Goal: Task Accomplishment & Management: Complete application form

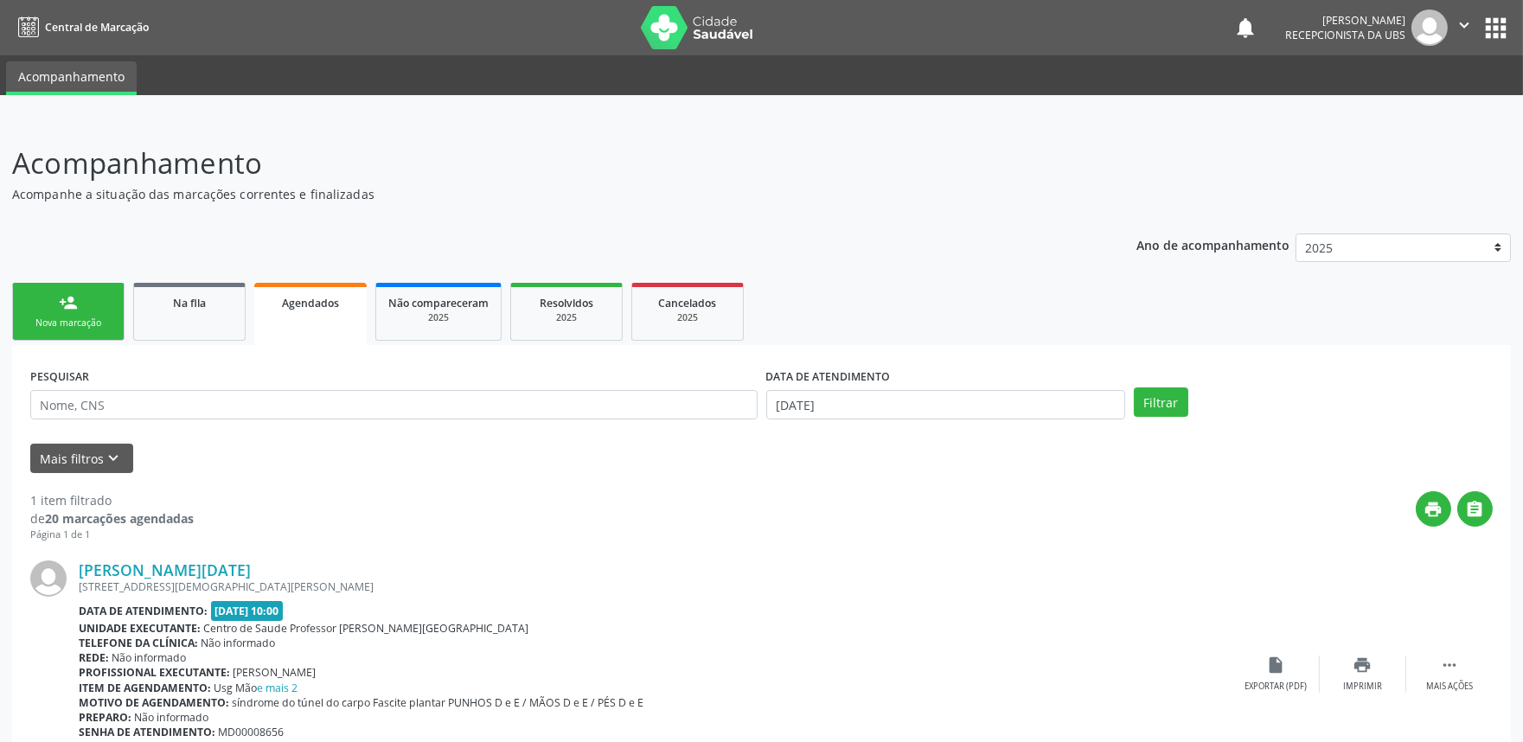
click at [93, 287] on link "person_add Nova marcação" at bounding box center [68, 312] width 112 height 58
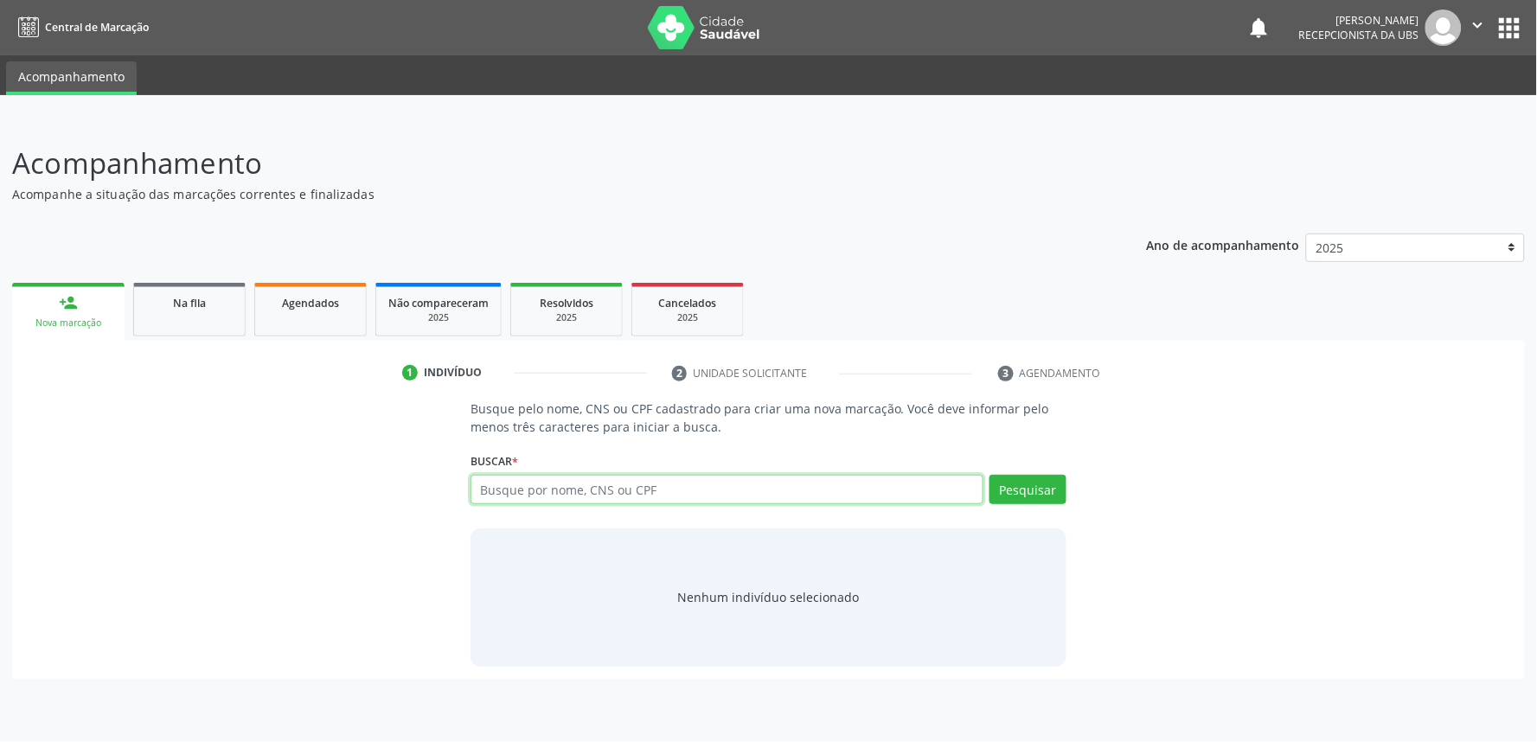
click at [554, 486] on input "text" at bounding box center [727, 489] width 513 height 29
paste input "704300505011691"
type input "704300505011691"
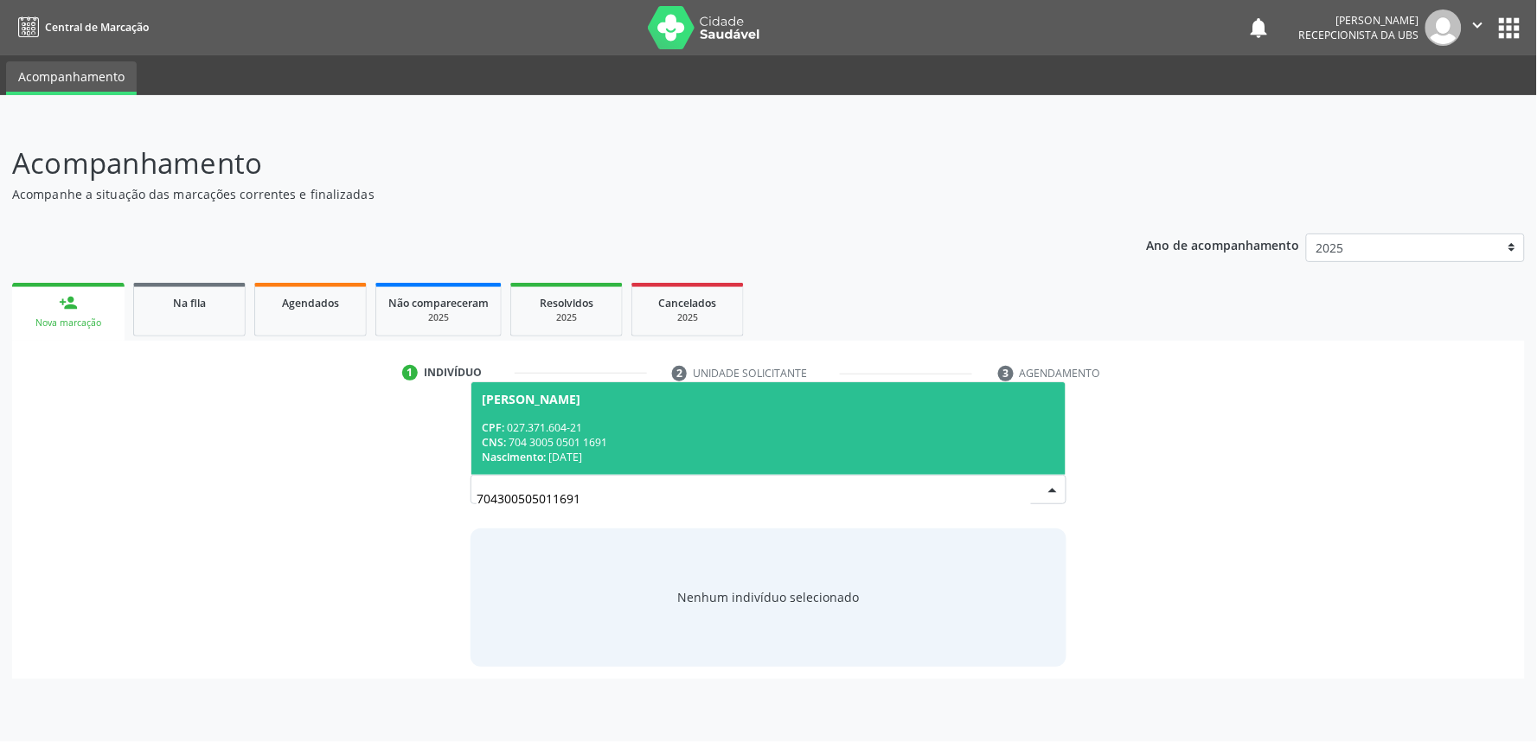
click at [738, 413] on span "[PERSON_NAME] CPF: 027.371.604-21 CNS: 704 3005 0501 1691 Nascimento: [DATE]" at bounding box center [768, 428] width 594 height 93
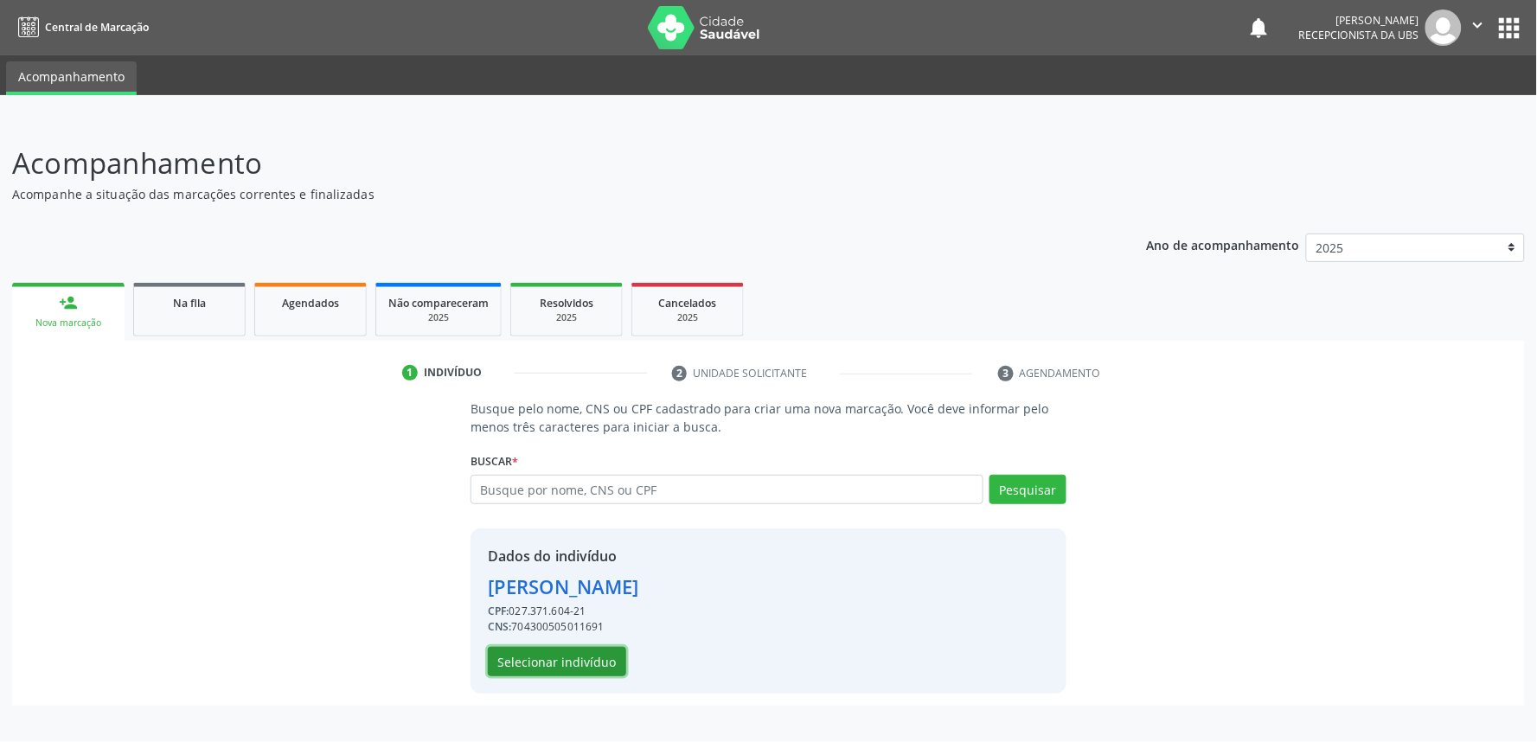
click at [572, 669] on button "Selecionar indivíduo" at bounding box center [557, 661] width 138 height 29
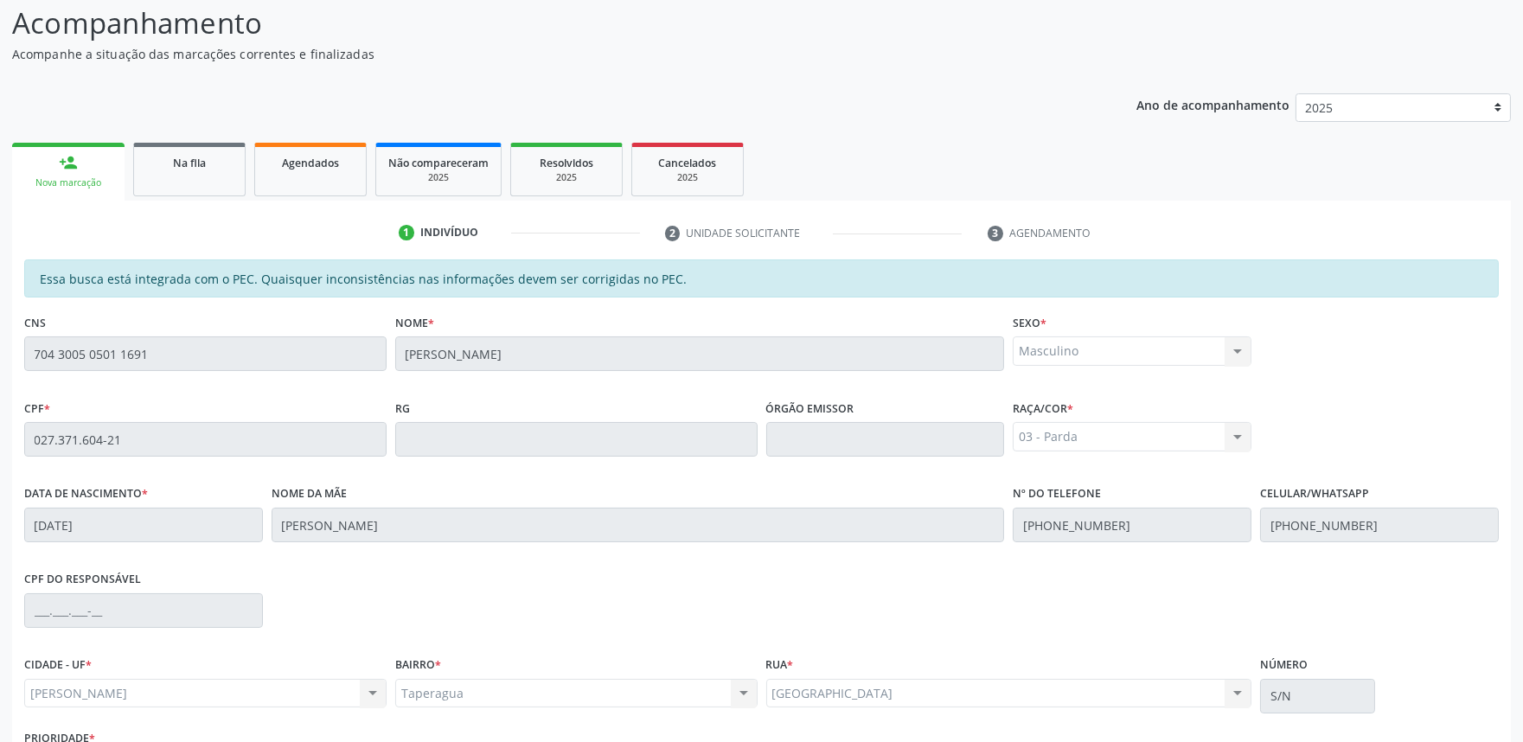
scroll to position [269, 0]
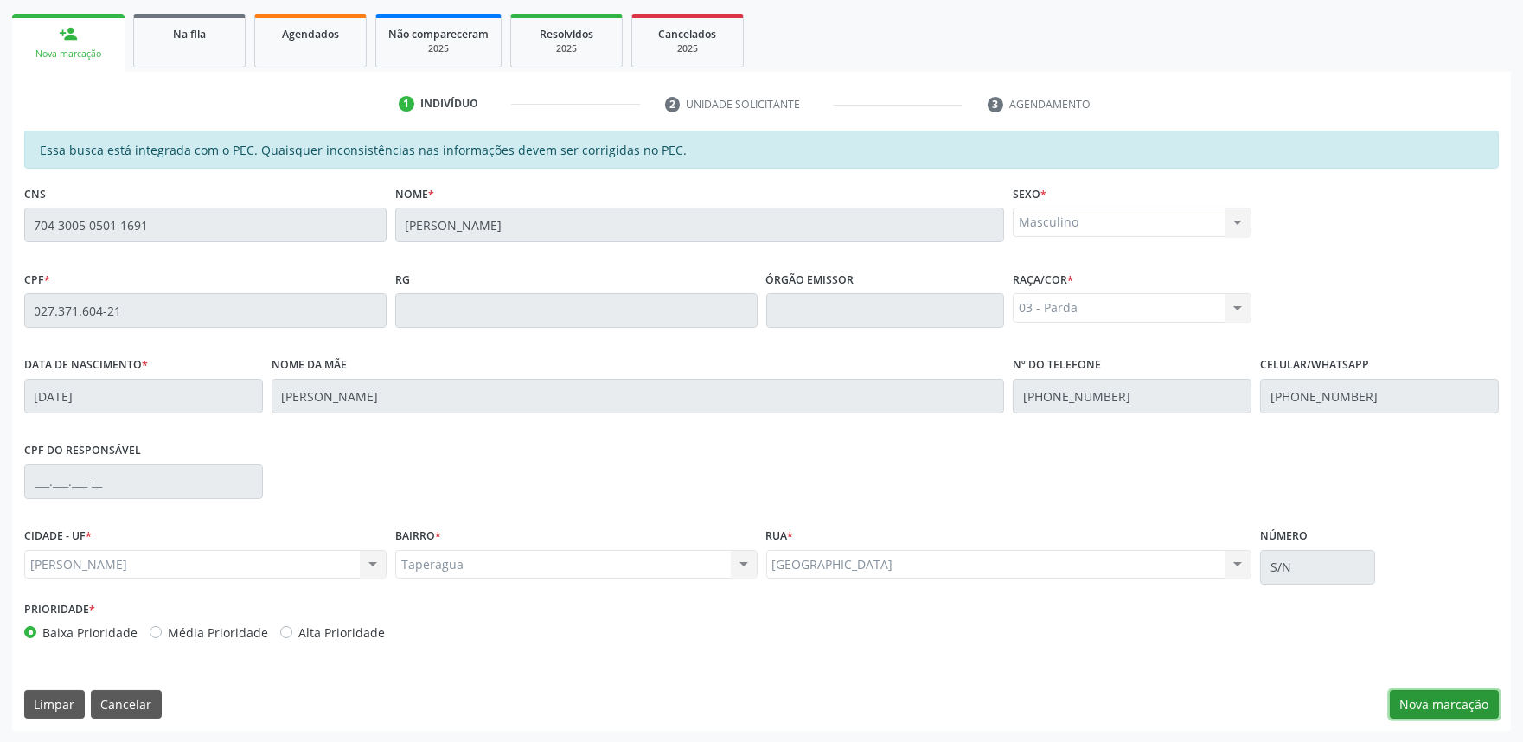
click at [1457, 708] on button "Nova marcação" at bounding box center [1444, 704] width 109 height 29
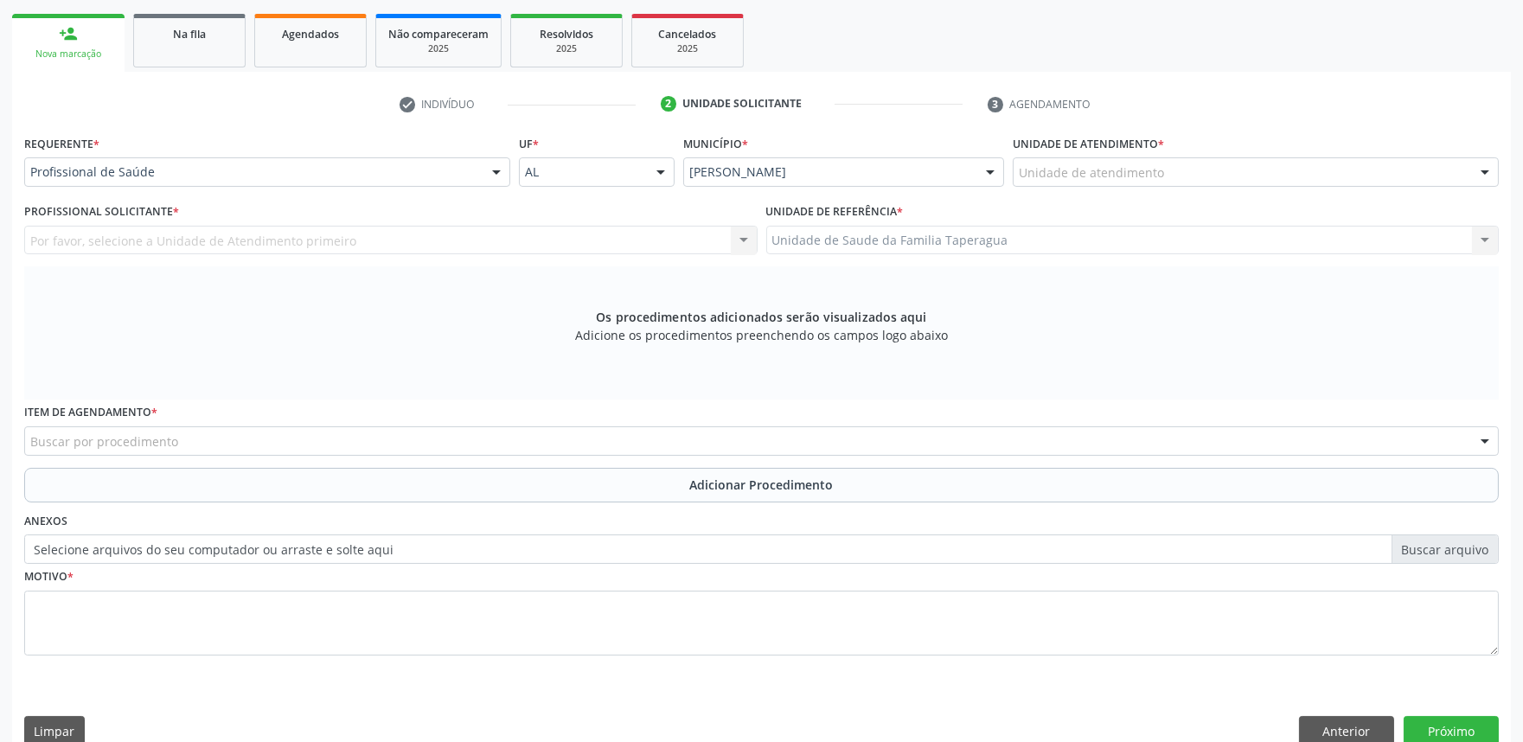
click at [1225, 174] on div "Unidade de atendimento" at bounding box center [1256, 171] width 486 height 29
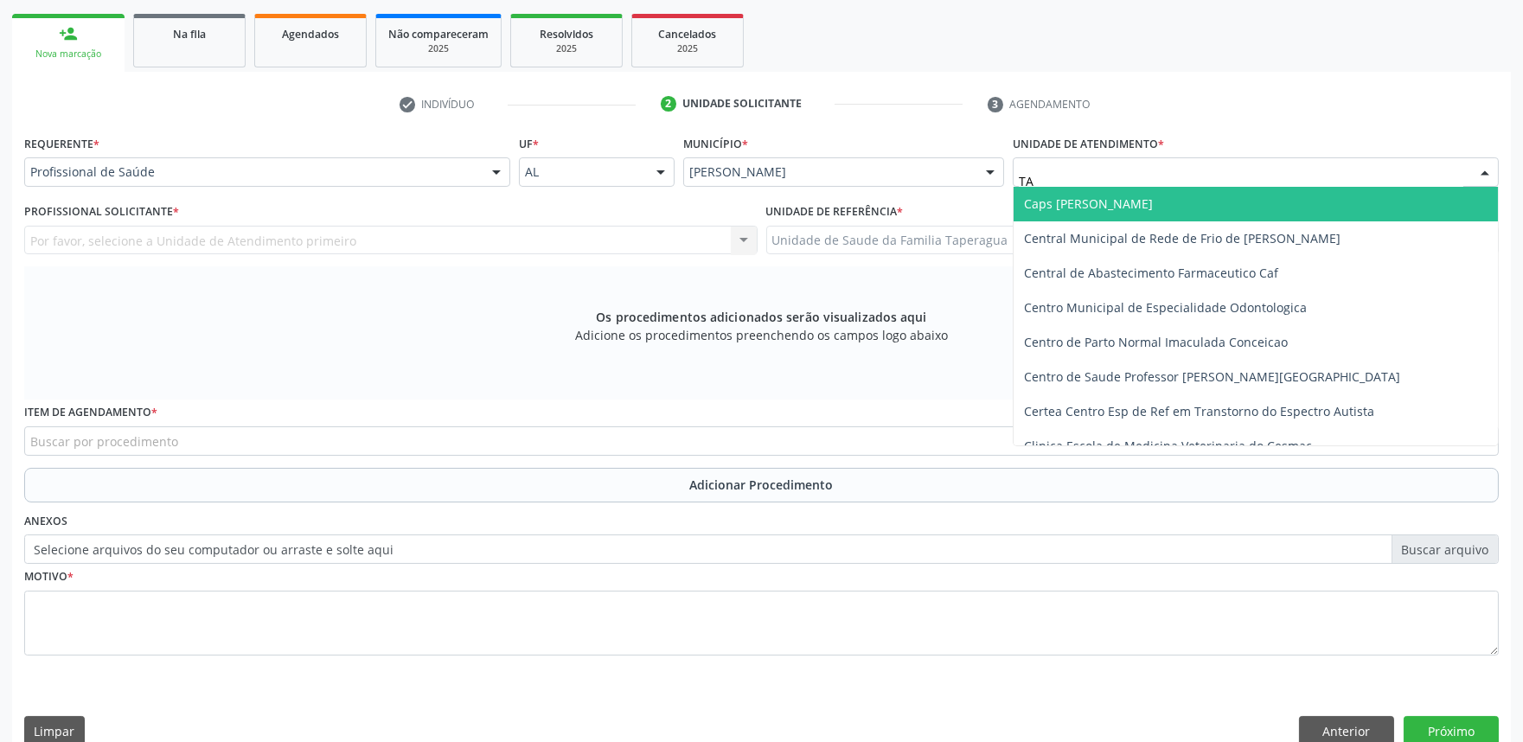
type input "TAP"
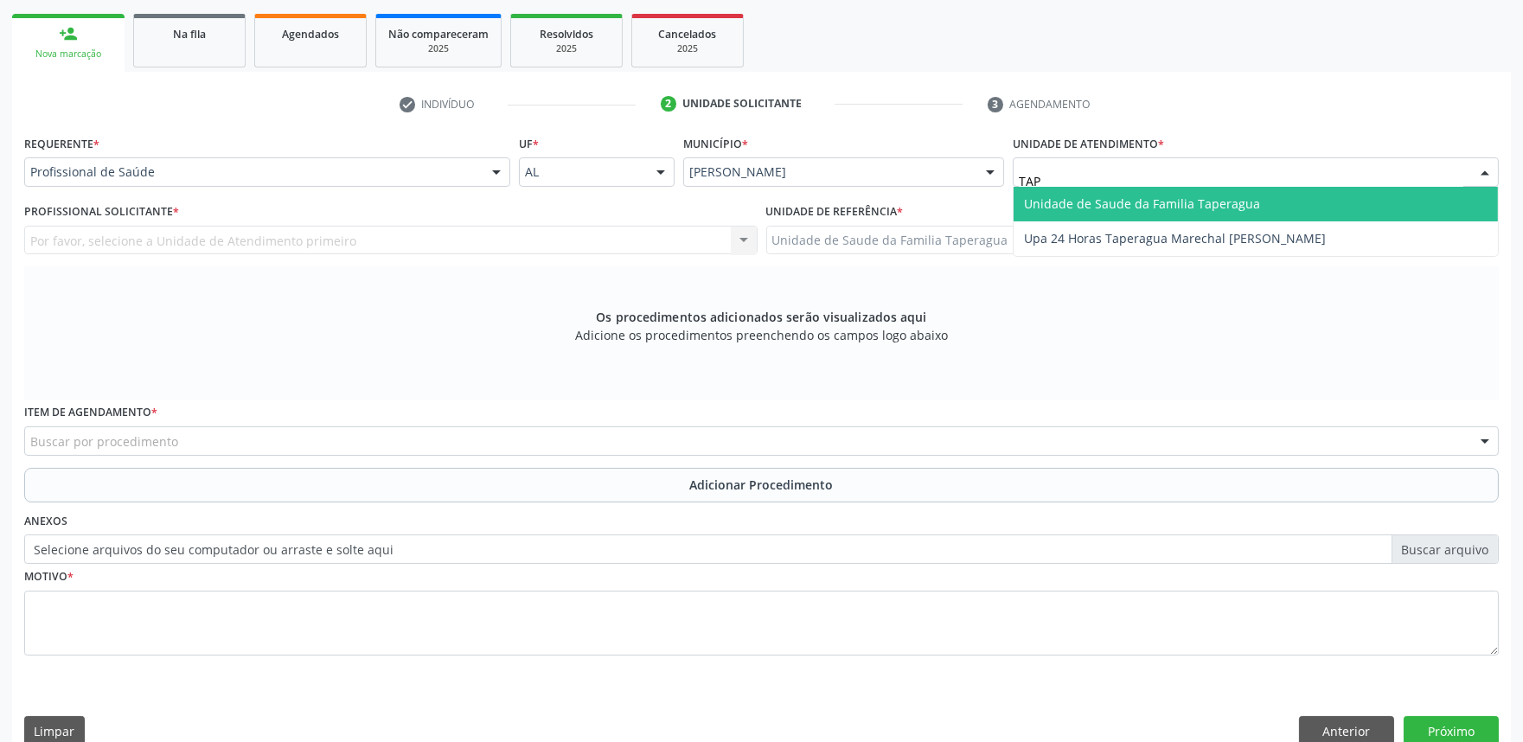
click at [1223, 202] on span "Unidade de Saude da Familia Taperagua" at bounding box center [1142, 203] width 236 height 16
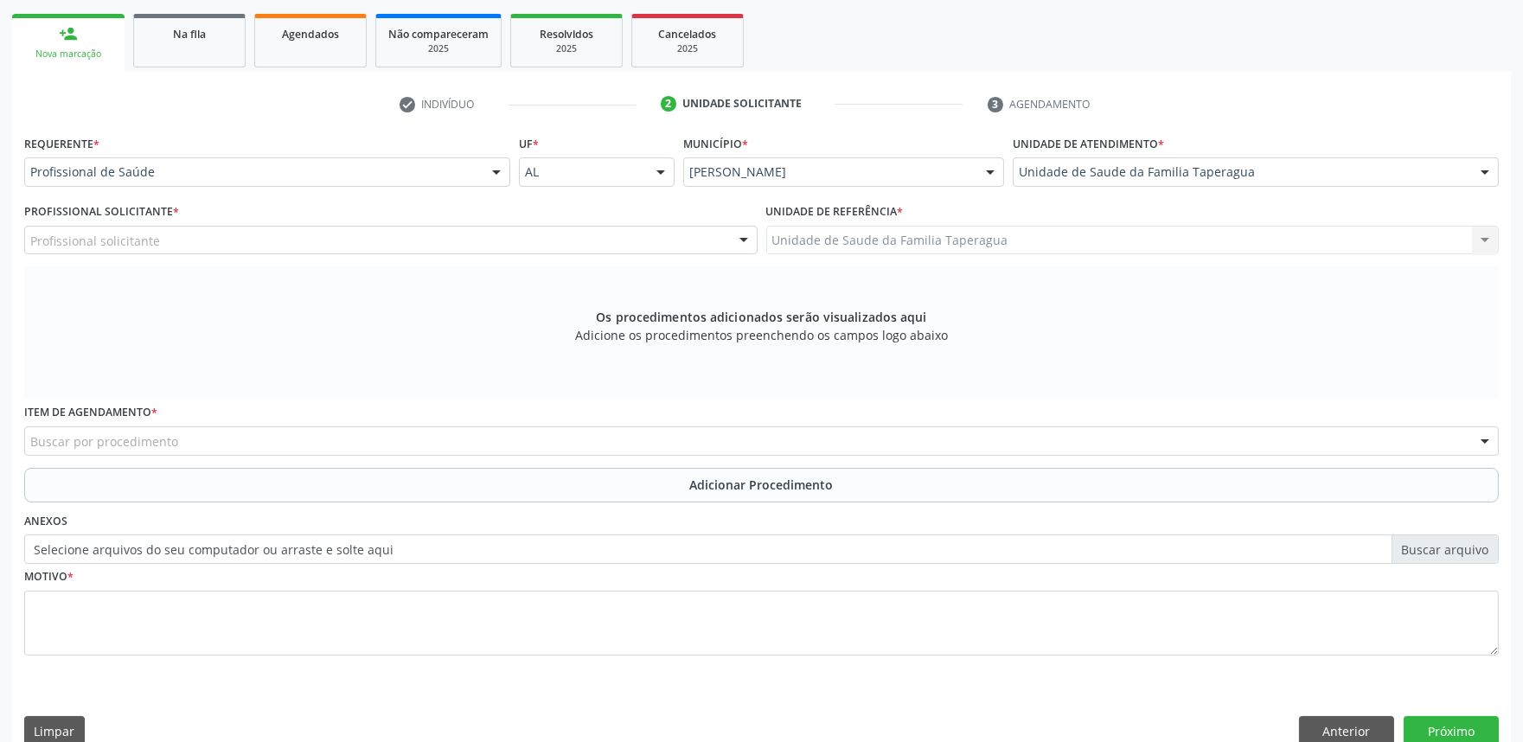
click at [567, 236] on div "Profissional solicitante" at bounding box center [390, 240] width 733 height 29
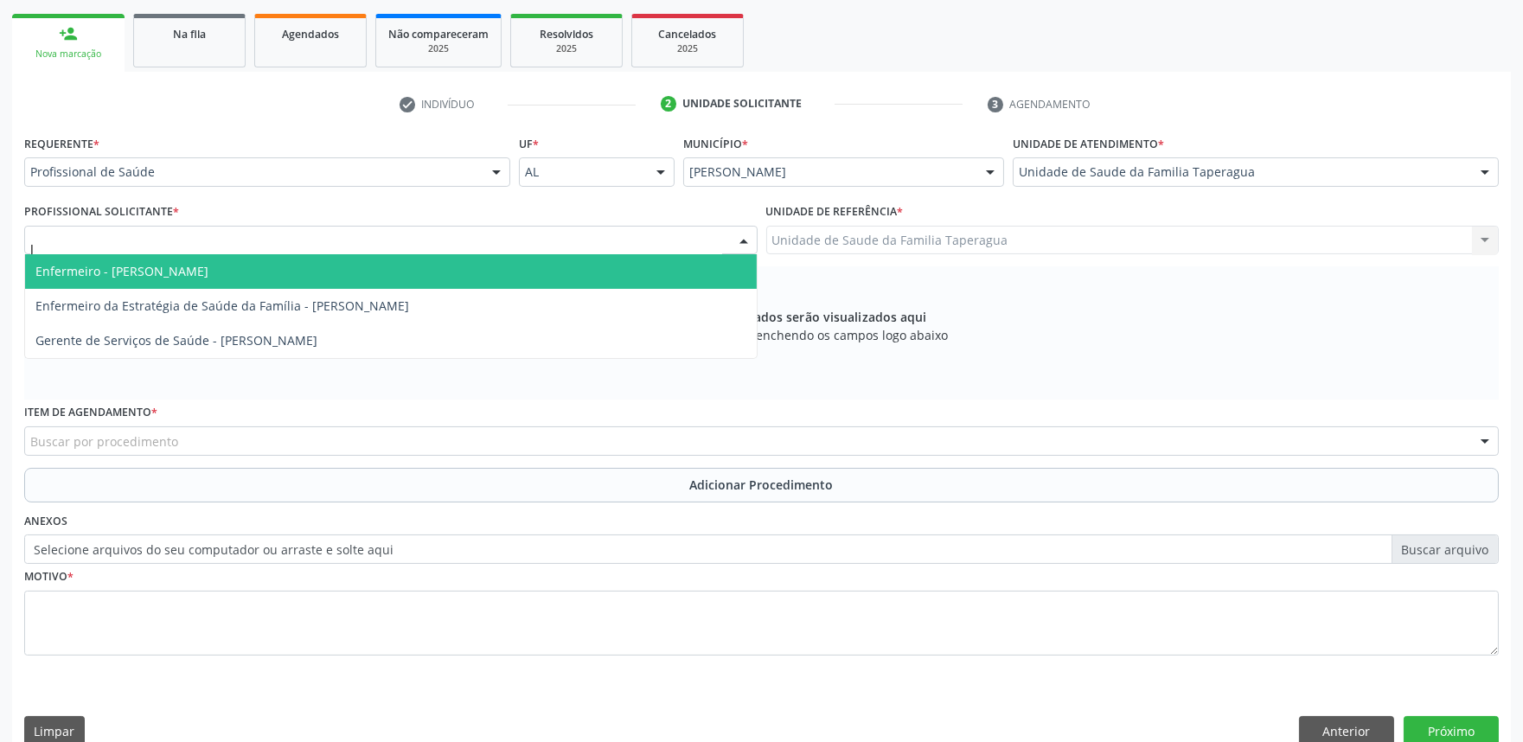
type input "JU"
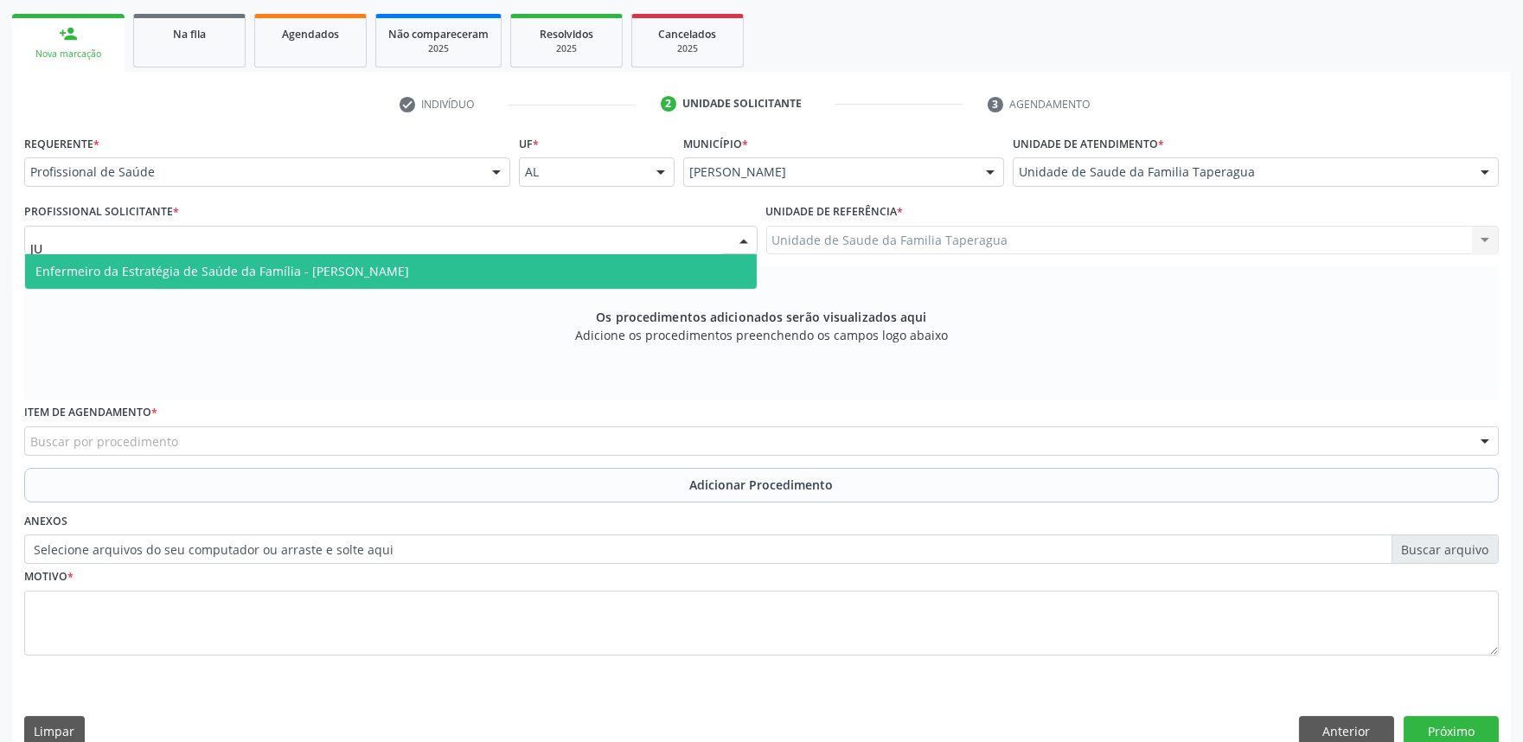
click at [554, 264] on span "Enfermeiro da Estratégia de Saúde da Família - [PERSON_NAME]" at bounding box center [391, 271] width 732 height 35
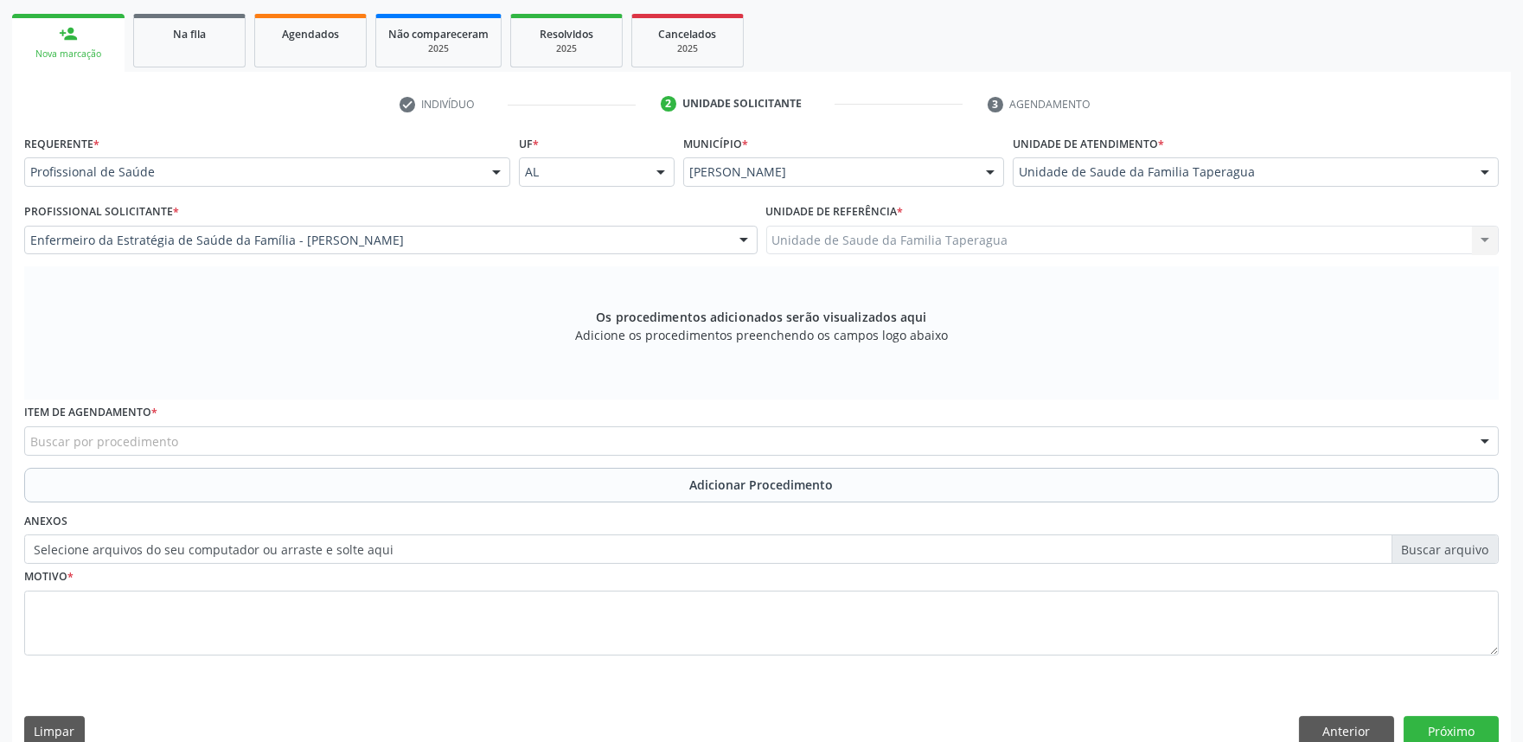
click at [491, 439] on div "Buscar por procedimento" at bounding box center [761, 440] width 1475 height 29
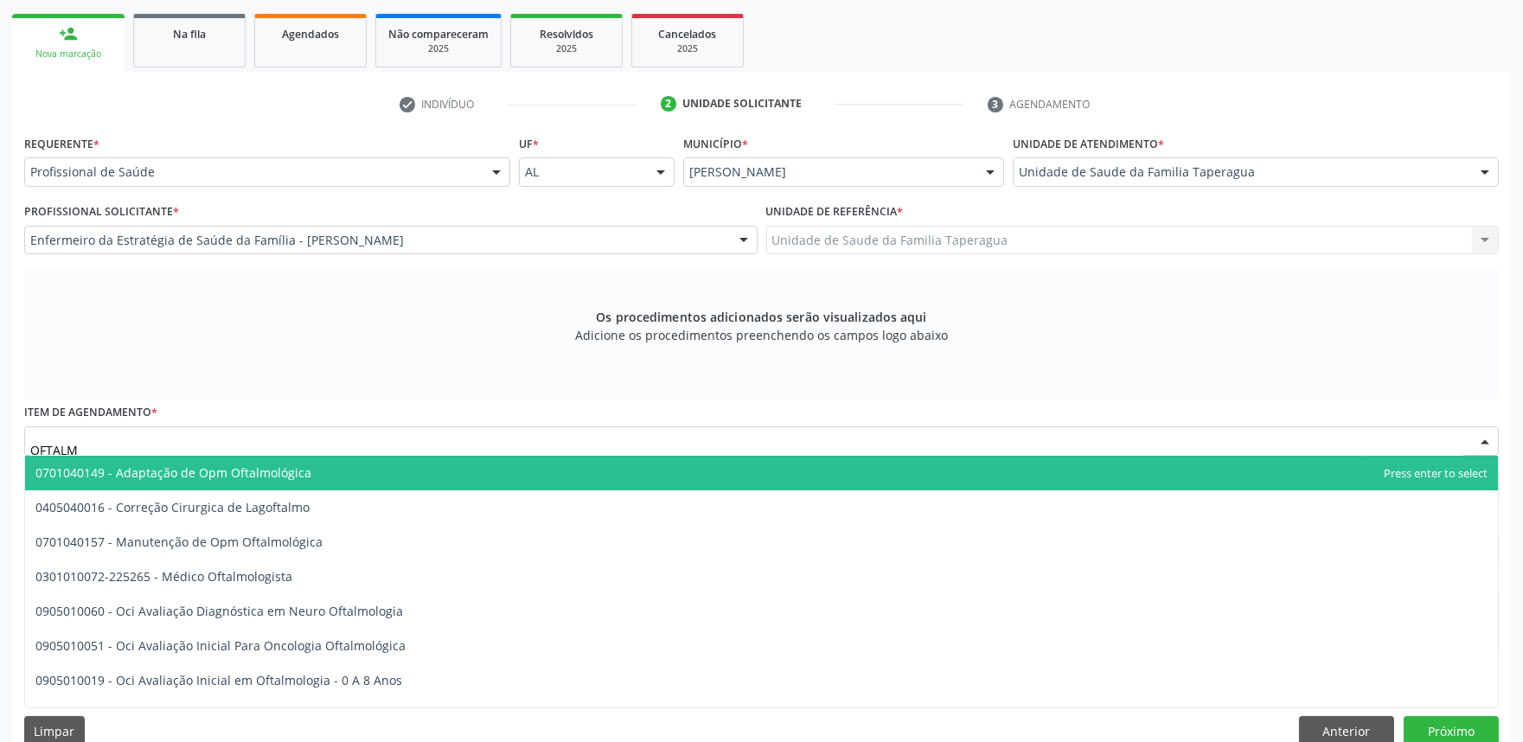
type input "OFTALMO"
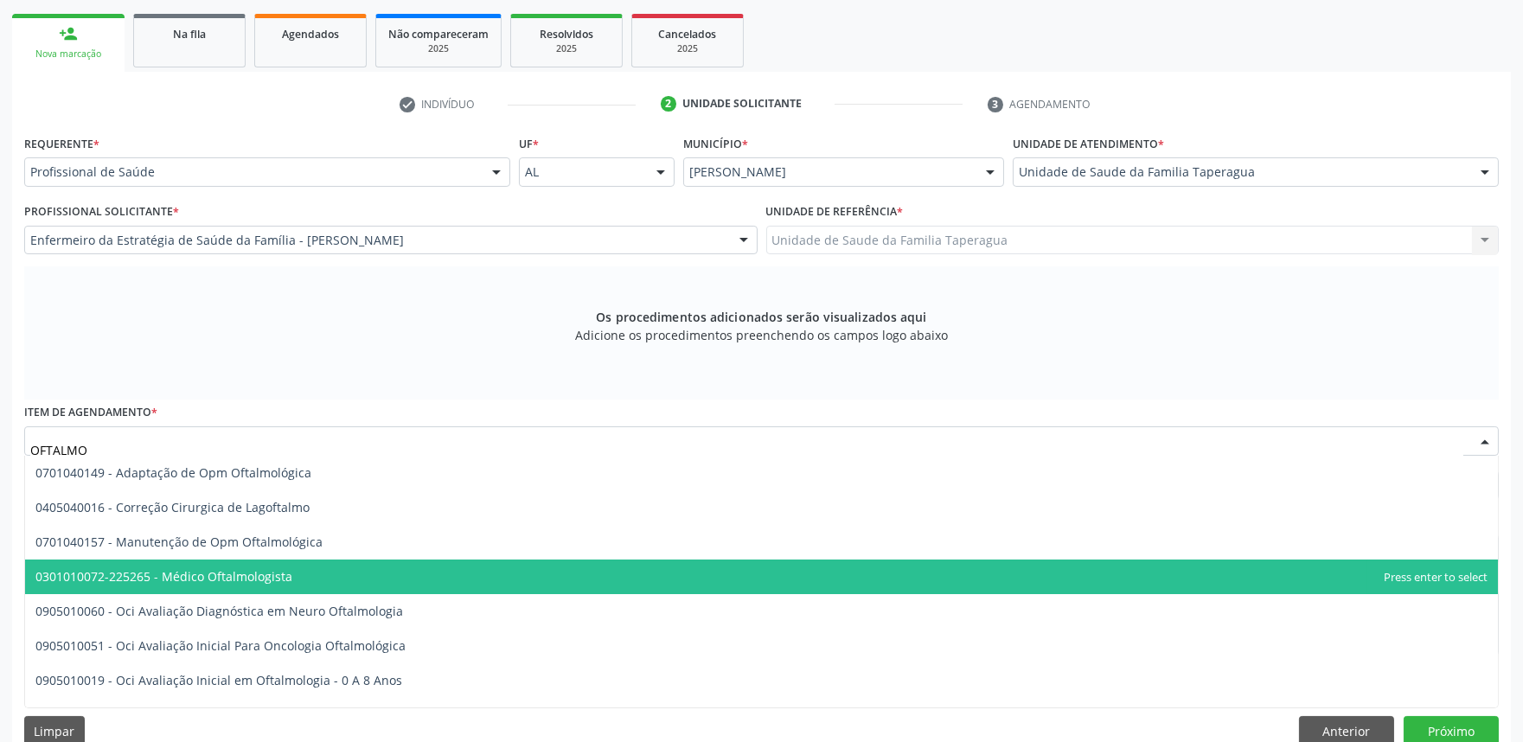
click at [419, 566] on span "0301010072-225265 - Médico Oftalmologista" at bounding box center [761, 577] width 1473 height 35
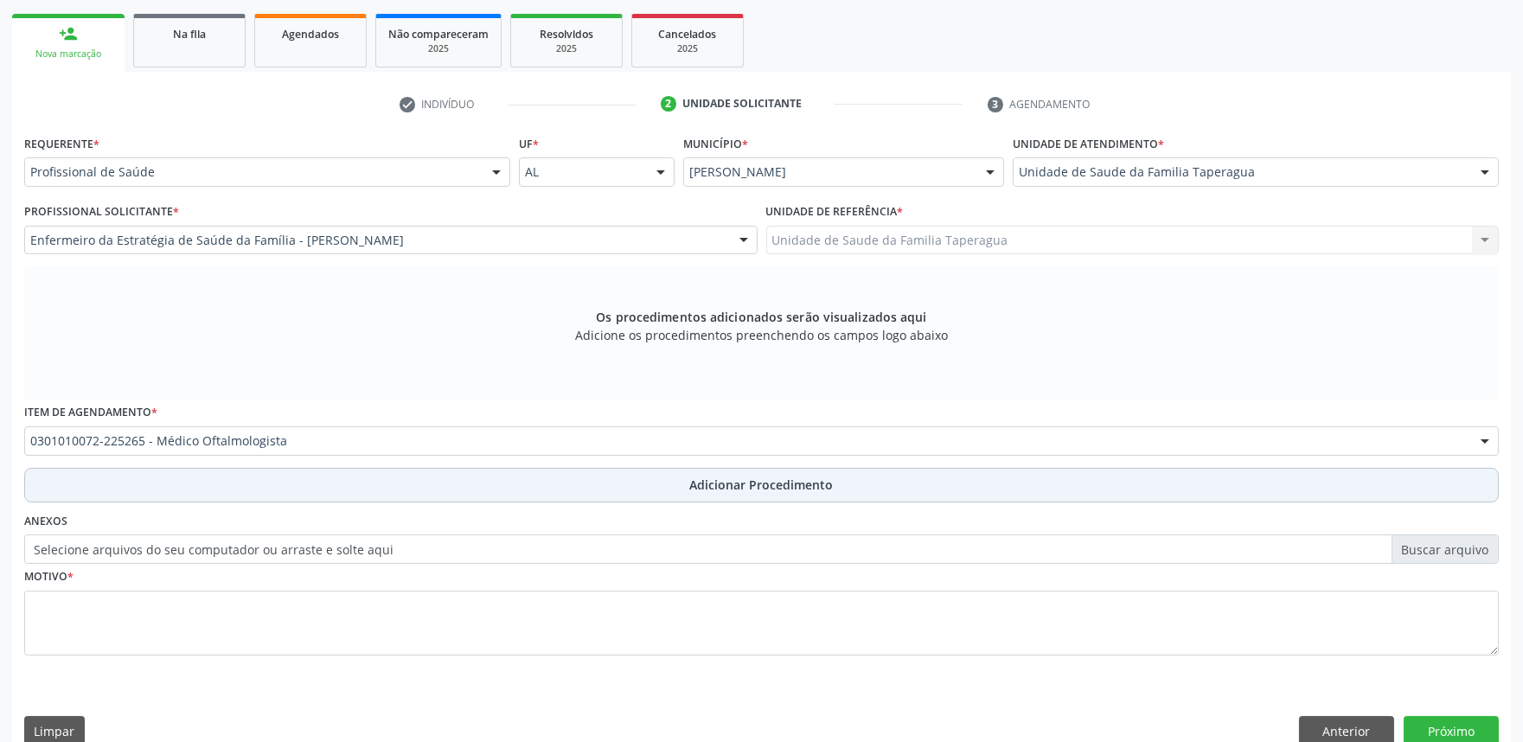
click at [471, 477] on button "Adicionar Procedimento" at bounding box center [761, 485] width 1475 height 35
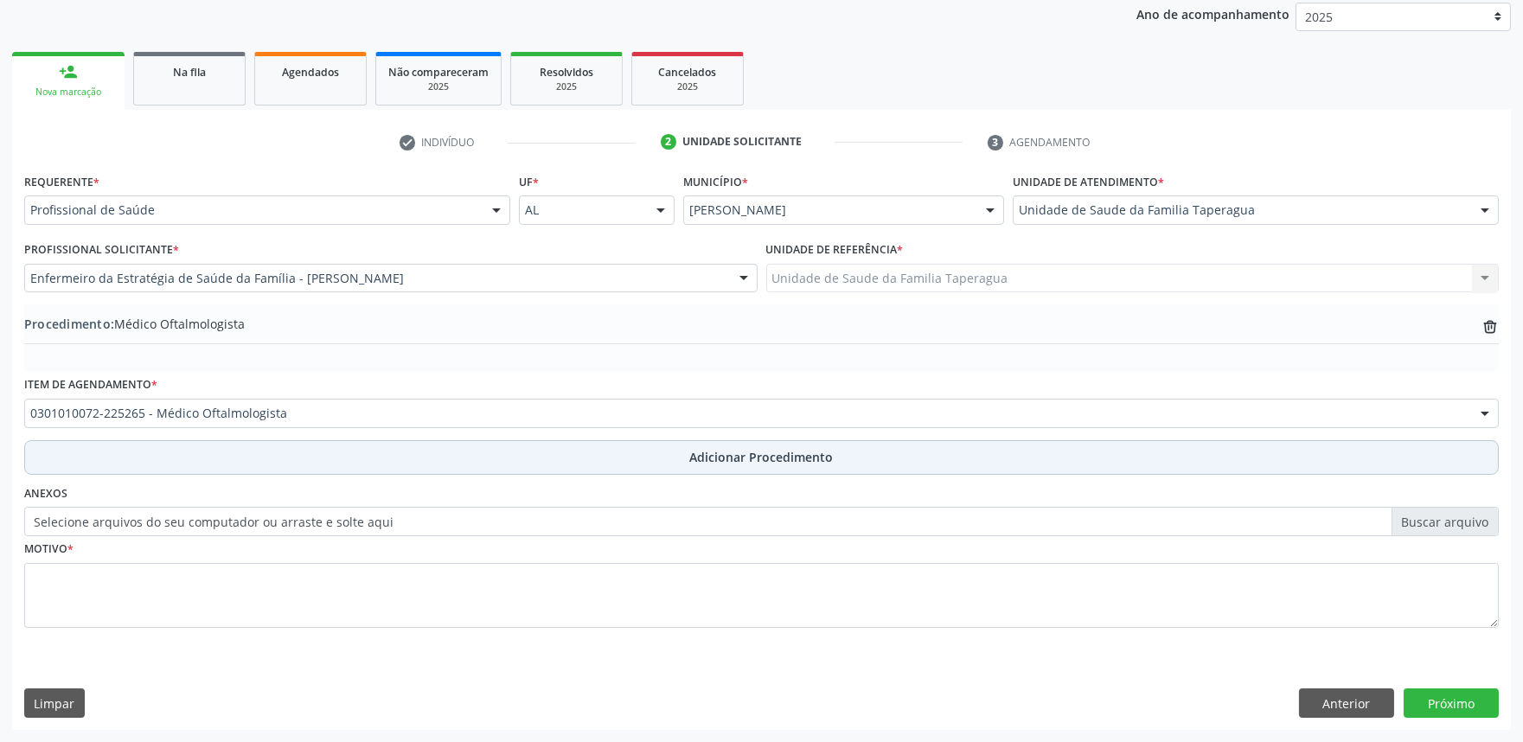
scroll to position [229, 0]
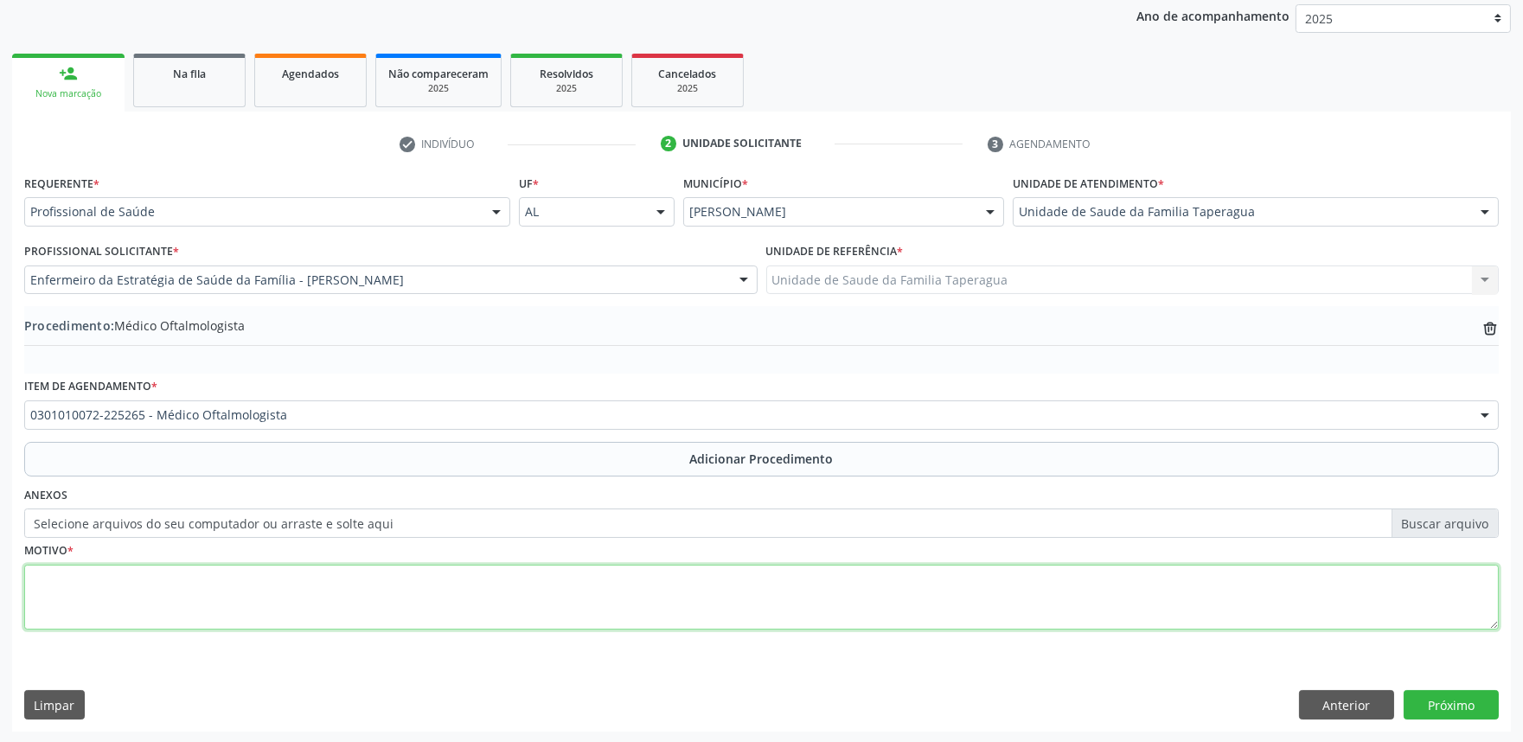
click at [435, 616] on textarea at bounding box center [761, 598] width 1475 height 66
type textarea "AVALIAÇÃO"
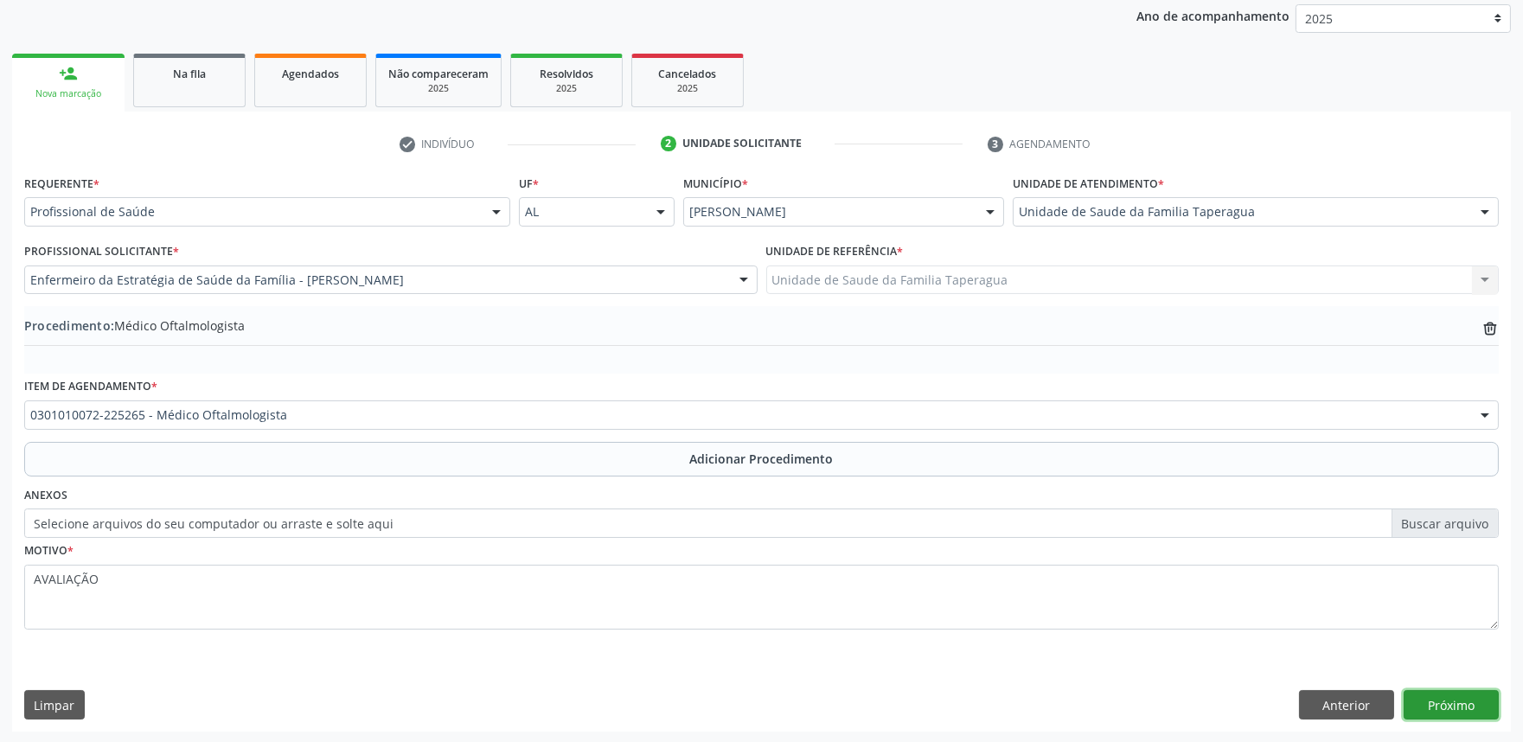
click at [1437, 693] on button "Próximo" at bounding box center [1451, 704] width 95 height 29
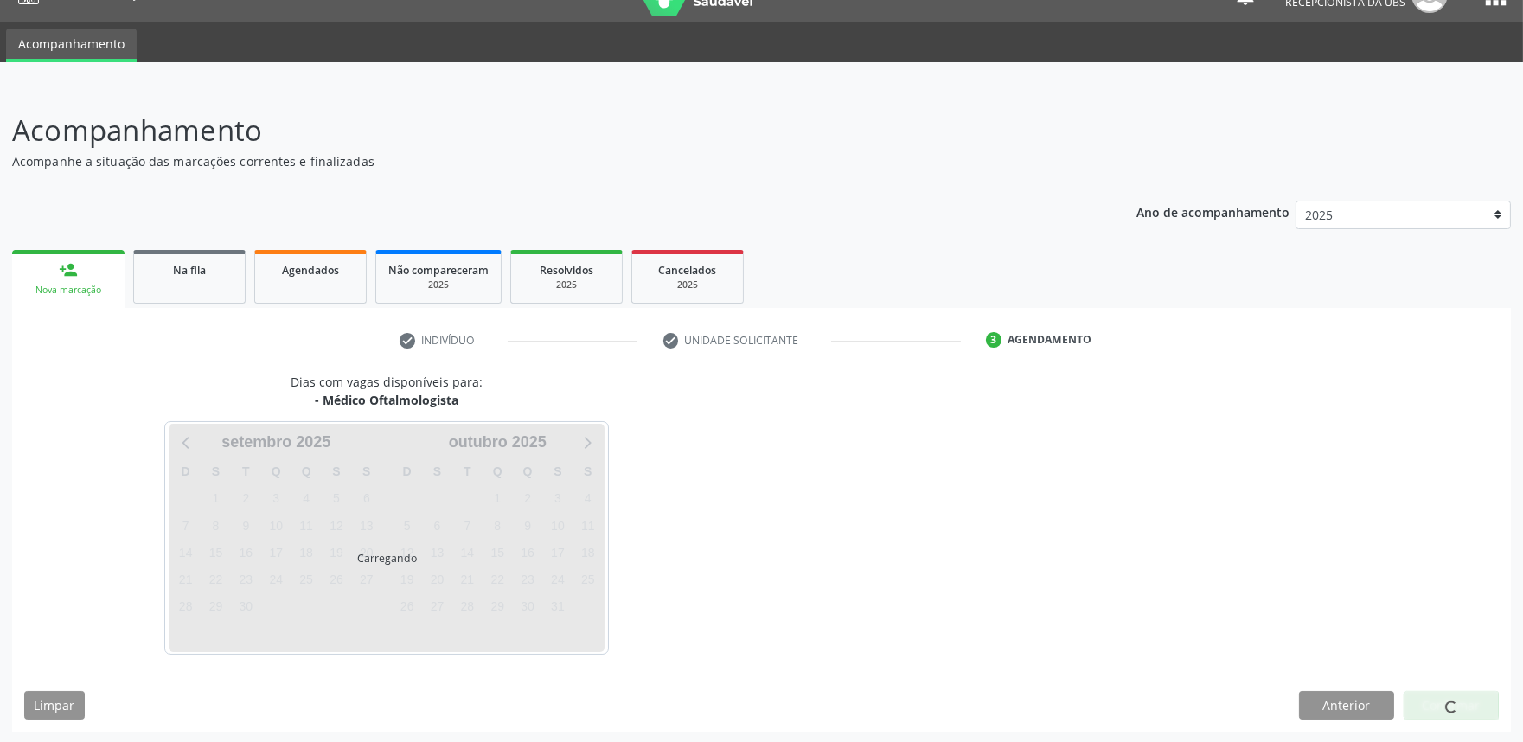
scroll to position [84, 0]
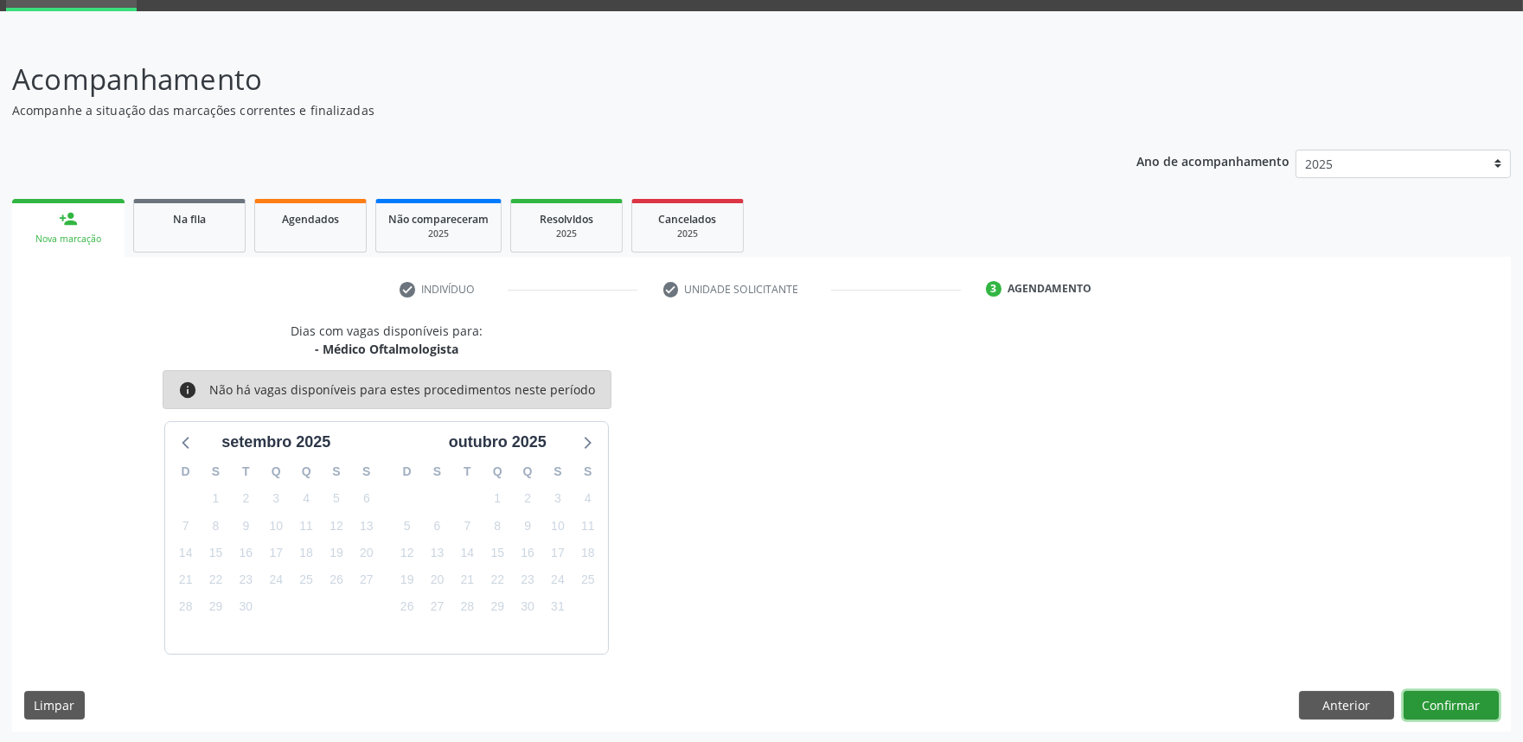
click at [1462, 701] on button "Confirmar" at bounding box center [1451, 705] width 95 height 29
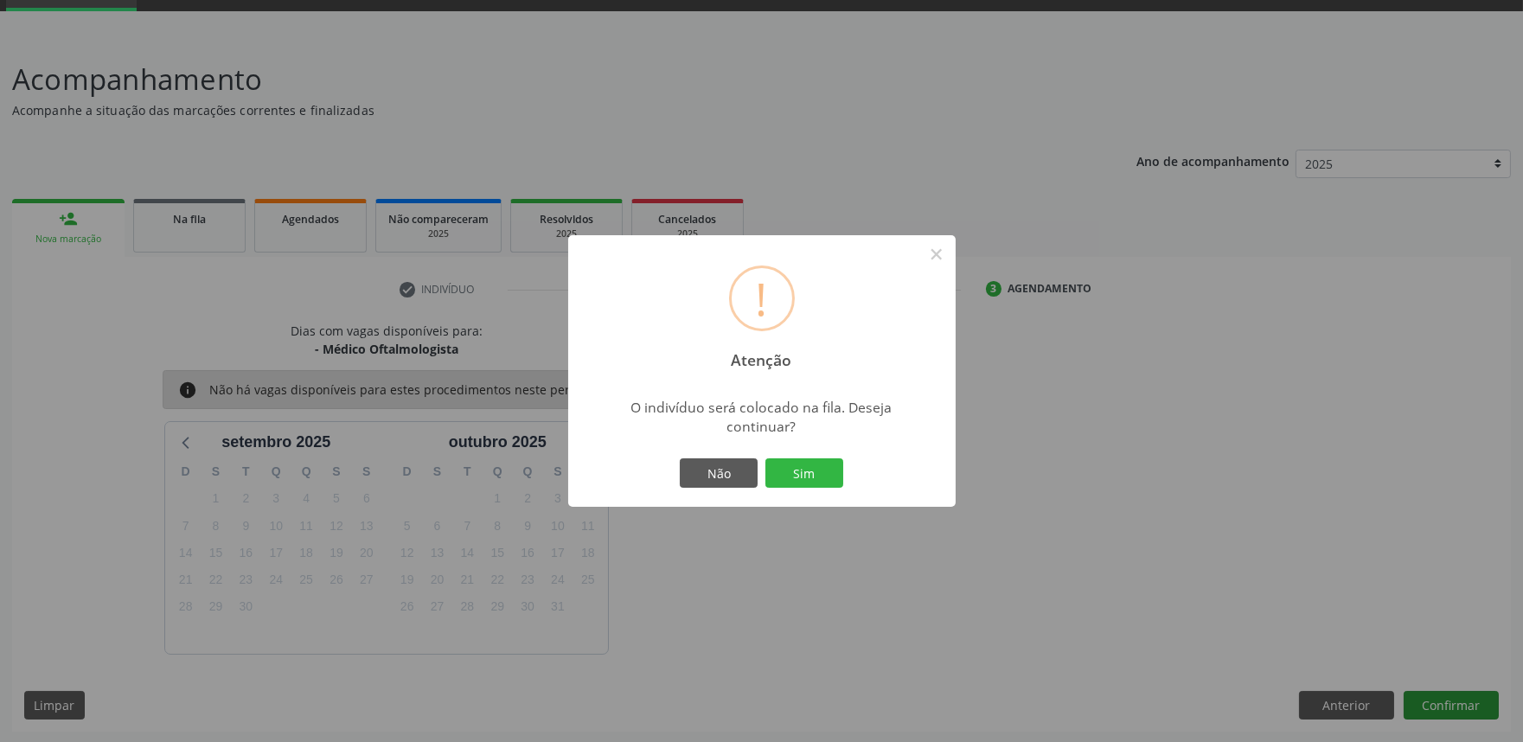
click at [765, 458] on button "Sim" at bounding box center [804, 472] width 78 height 29
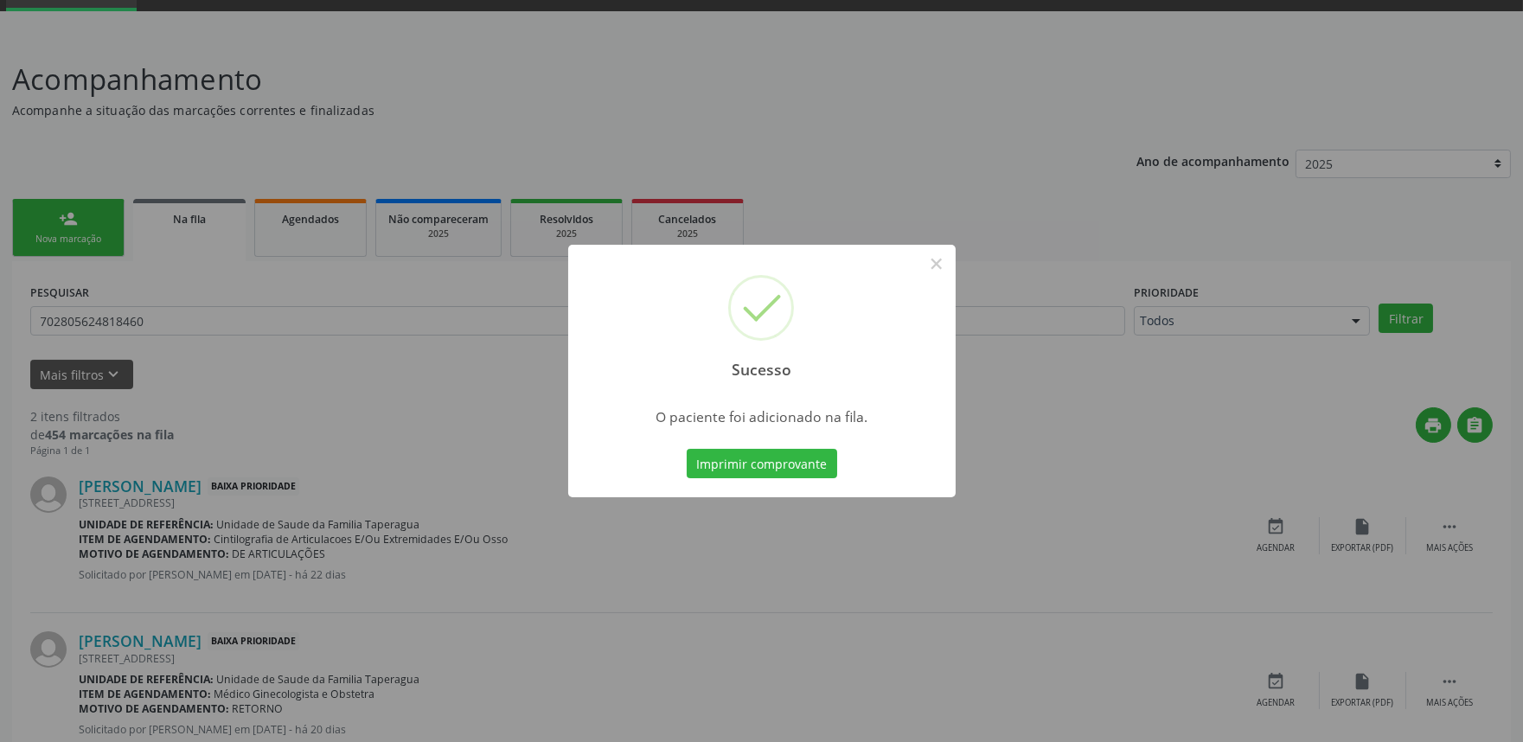
scroll to position [0, 0]
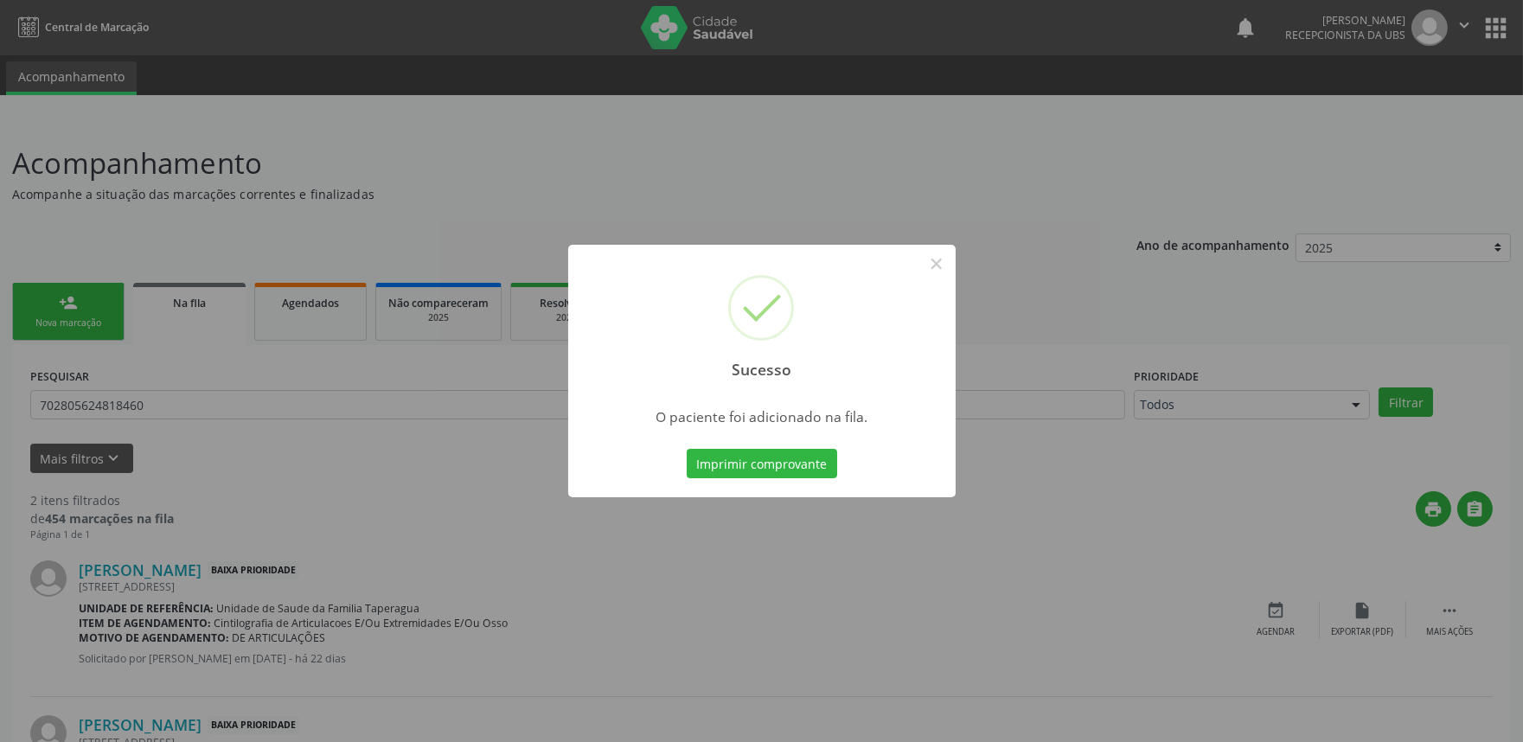
click at [1205, 320] on div "Sucesso × O paciente foi adicionado na fila. Imprimir comprovante Cancel" at bounding box center [761, 371] width 1523 height 742
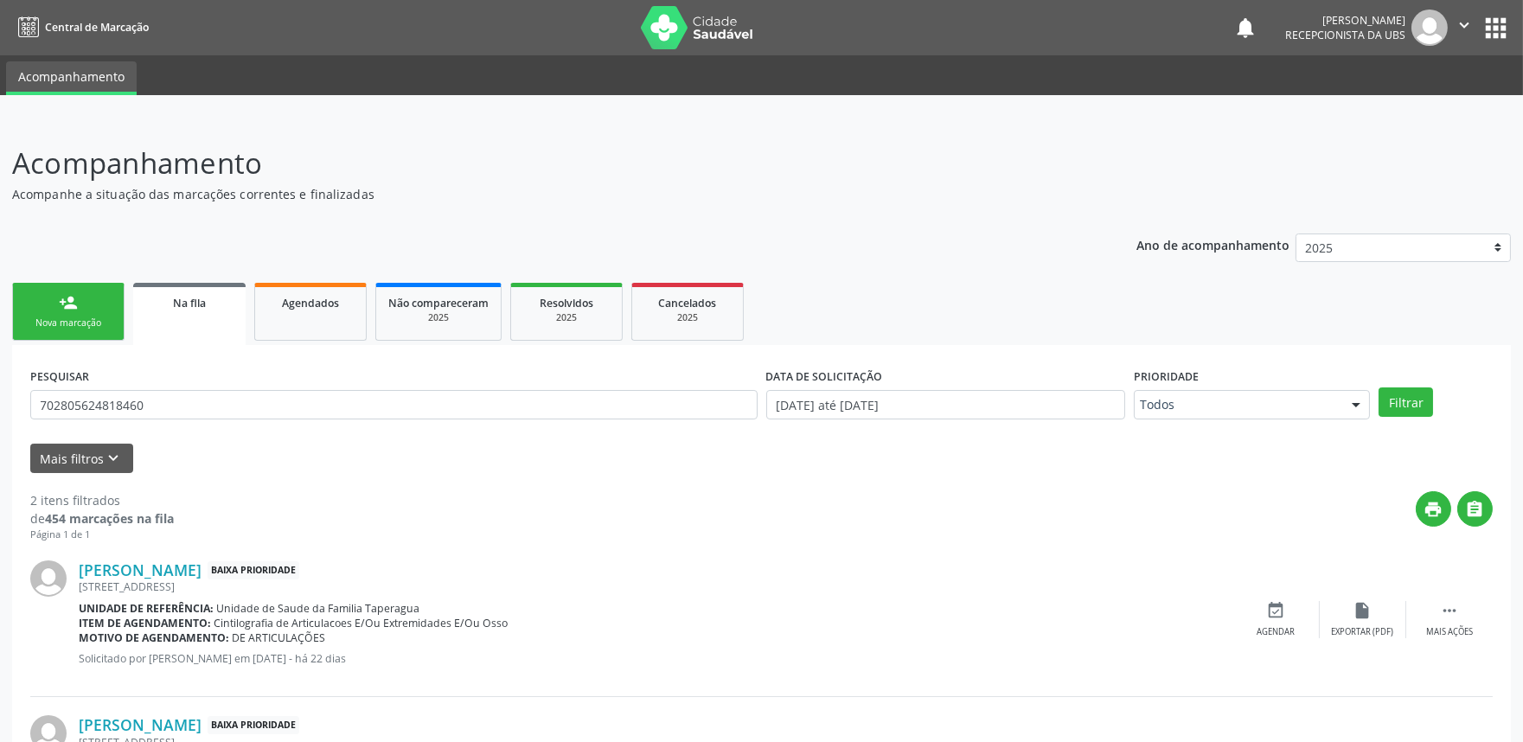
scroll to position [138, 0]
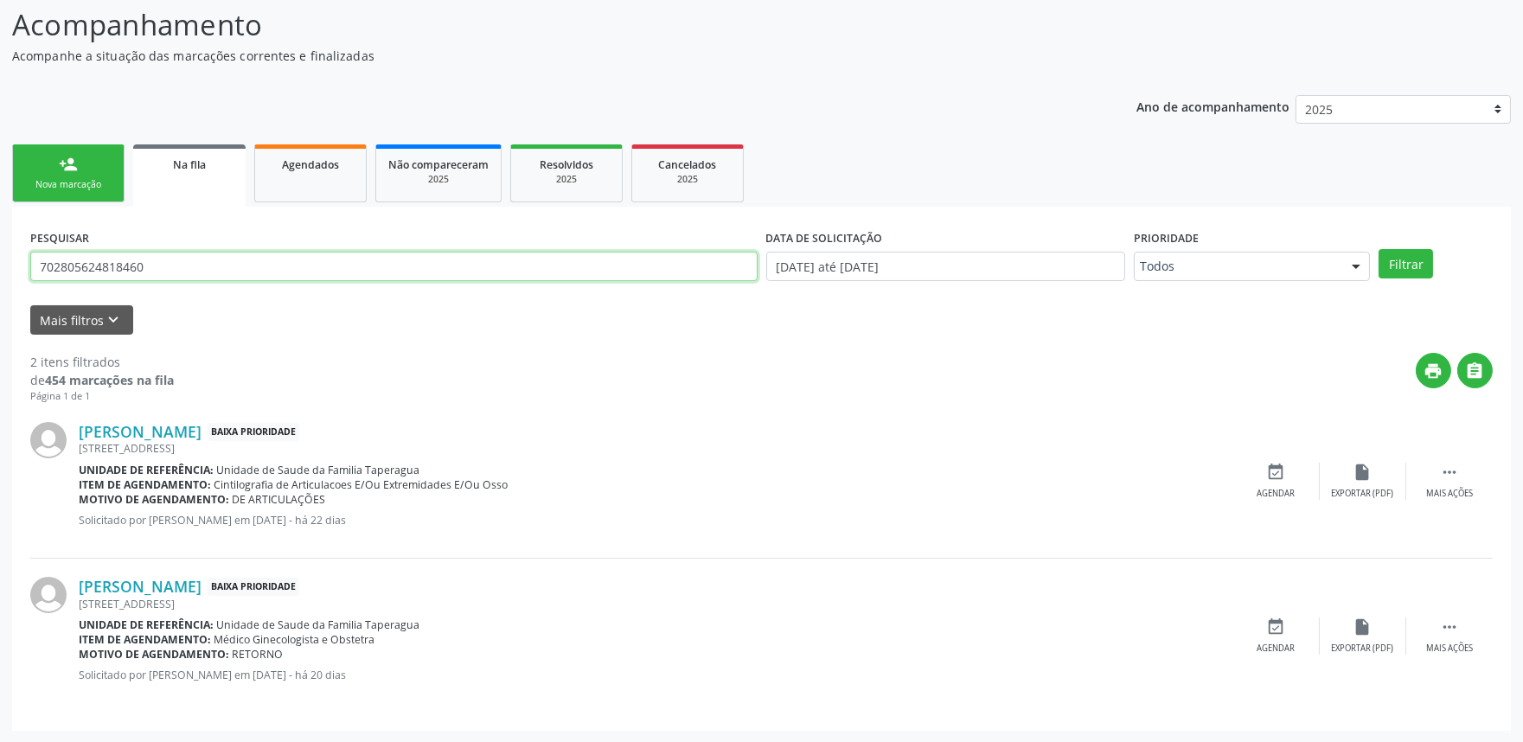
click at [508, 274] on input "702805624818460" at bounding box center [393, 266] width 727 height 29
click at [1397, 261] on button "Filtrar" at bounding box center [1406, 263] width 54 height 29
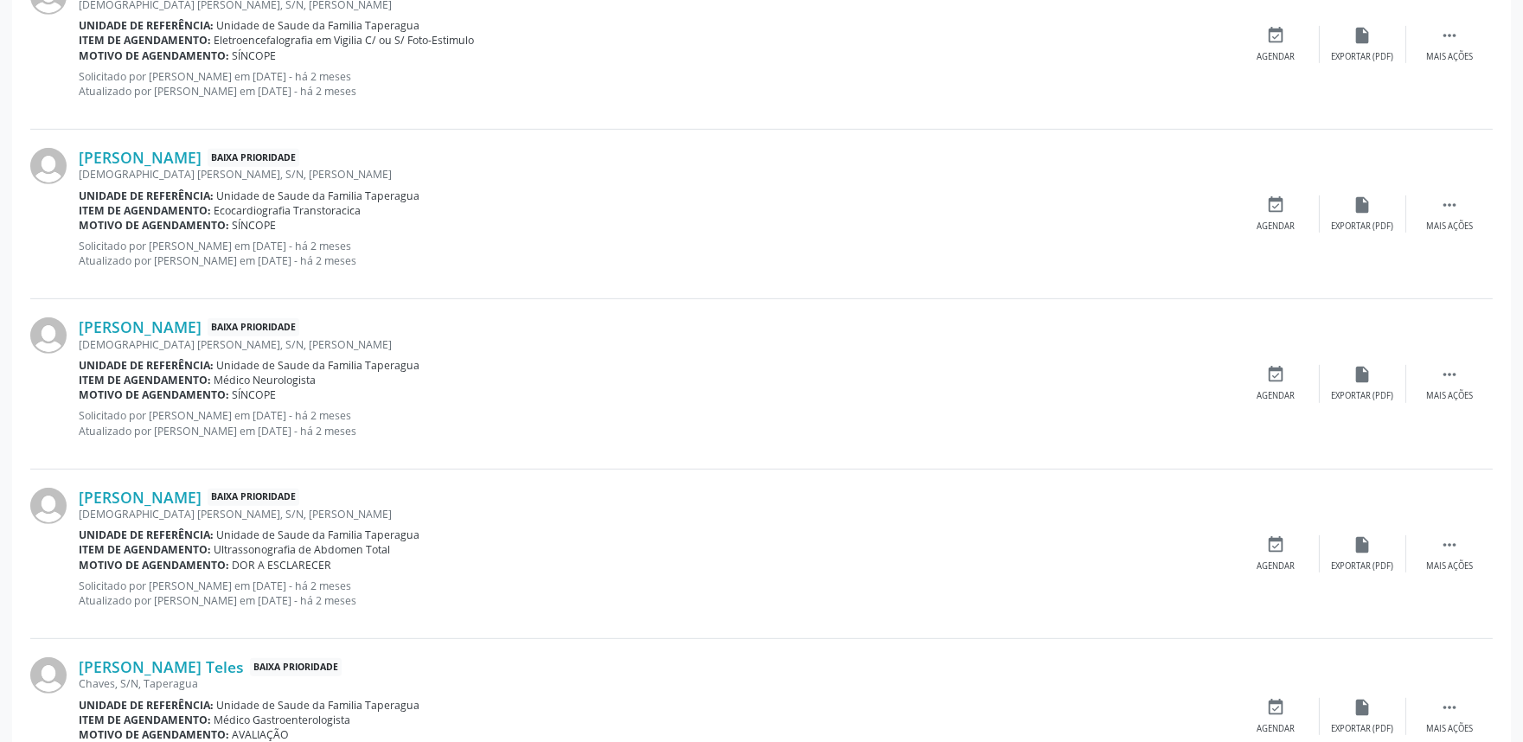
scroll to position [2351, 0]
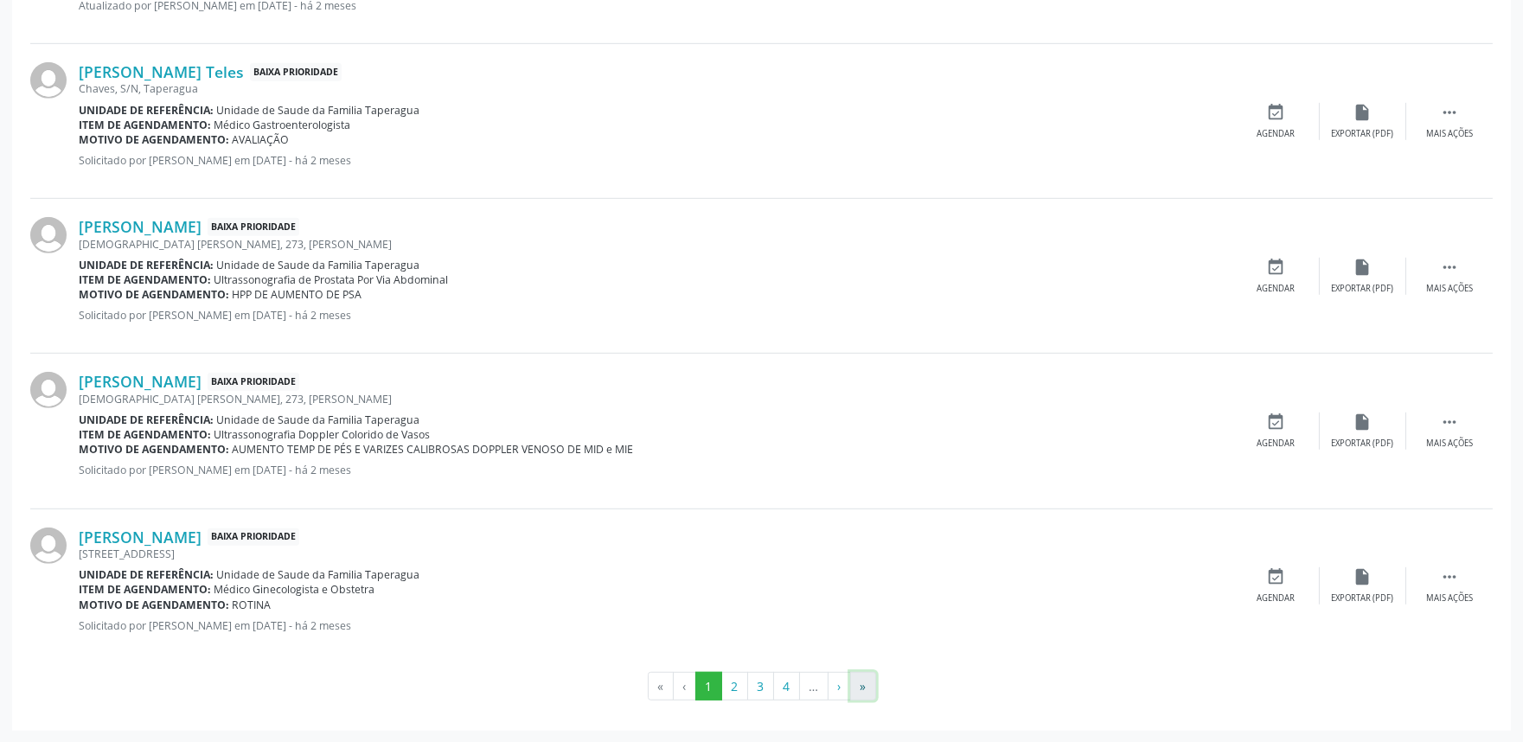
click at [866, 687] on button "»" at bounding box center [863, 686] width 26 height 29
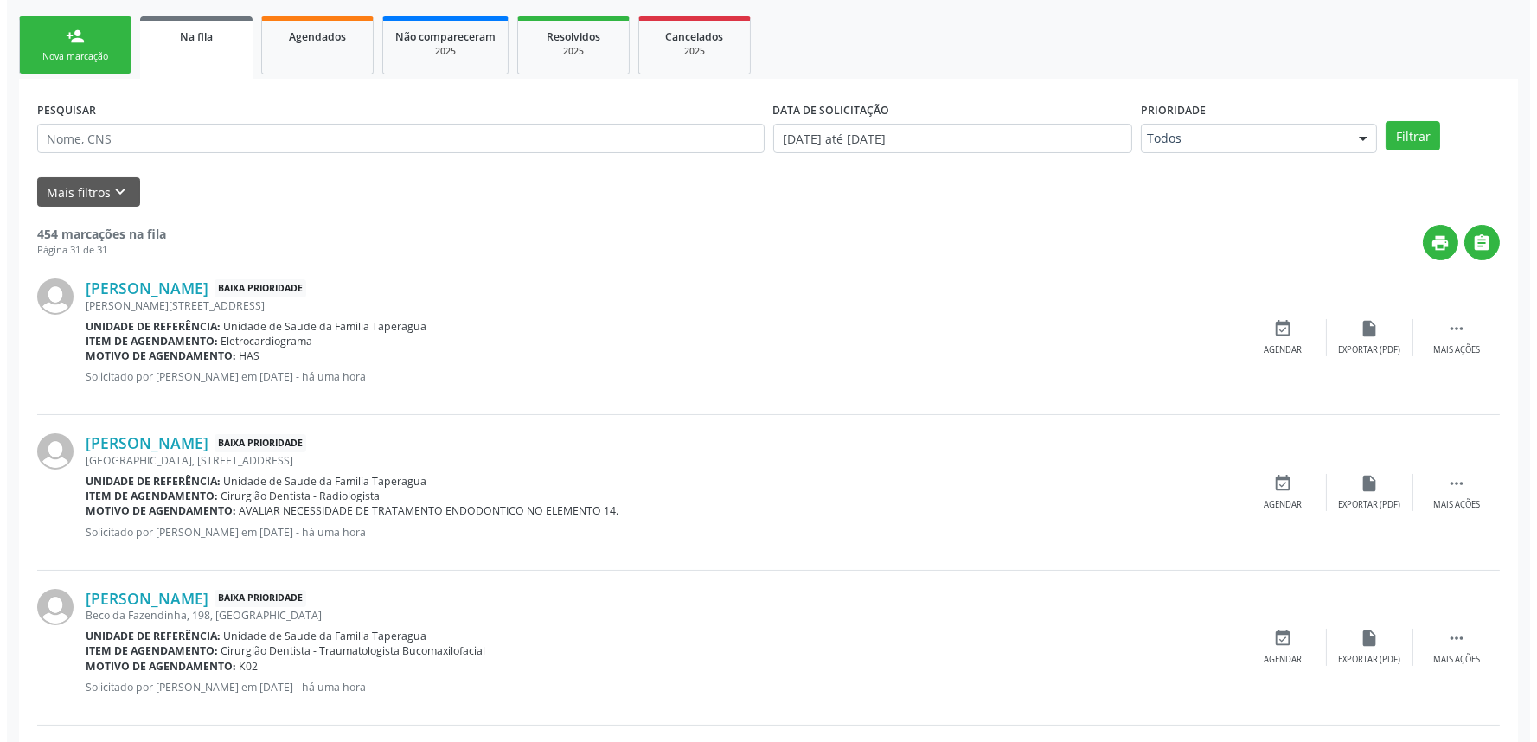
scroll to position [0, 0]
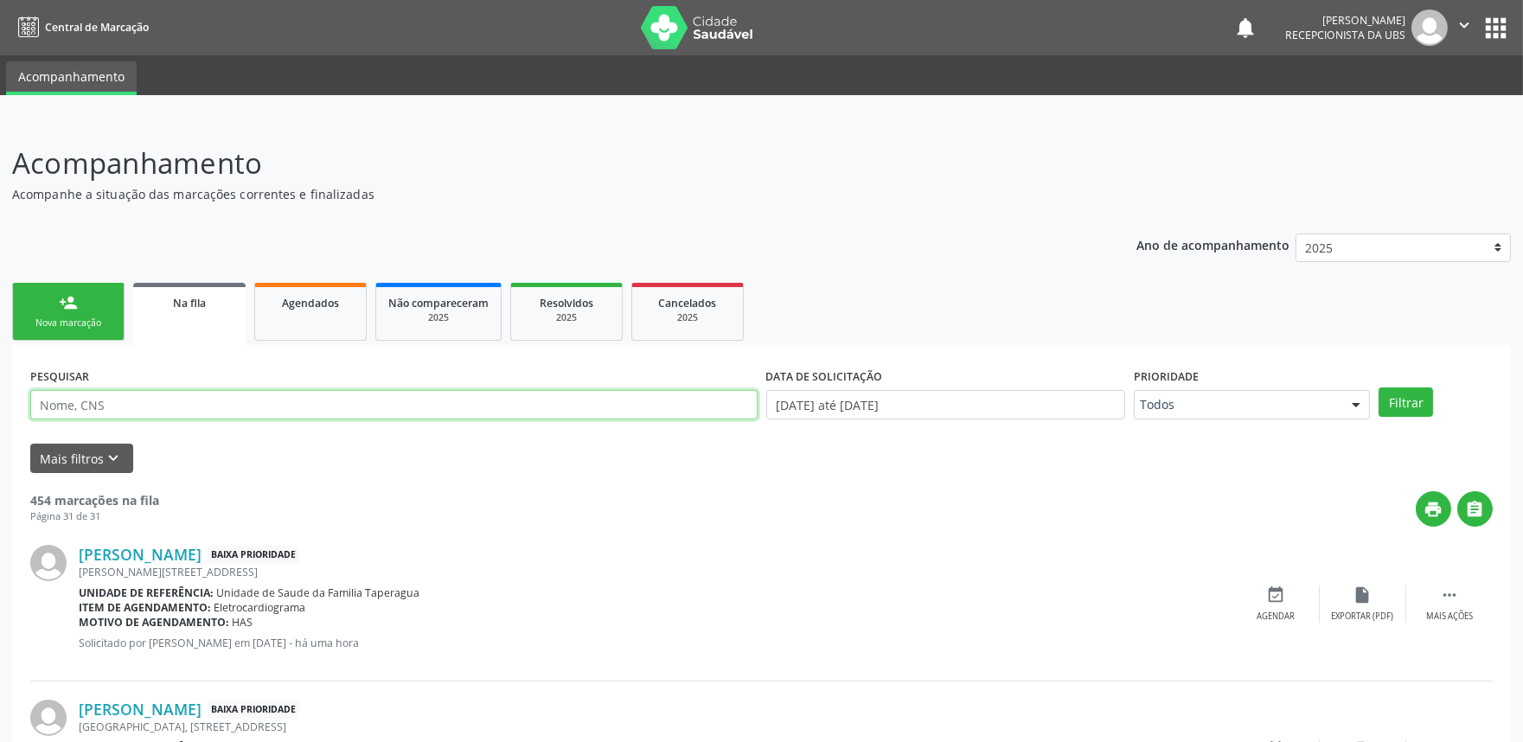
click at [253, 407] on input "text" at bounding box center [393, 404] width 727 height 29
paste input "709201297315037"
type input "709201297315037"
click at [1379, 387] on button "Filtrar" at bounding box center [1406, 401] width 54 height 29
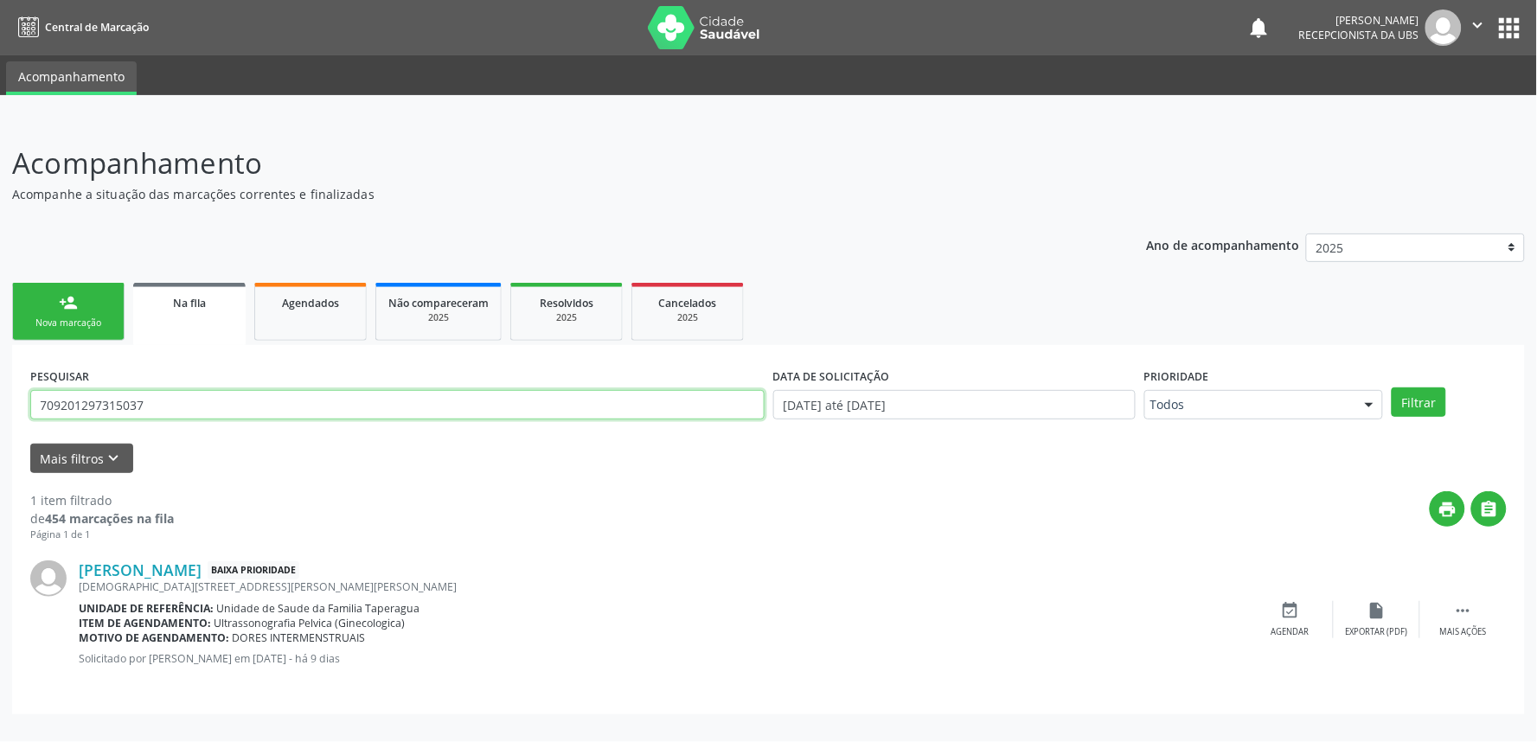
click at [197, 413] on input "709201297315037" at bounding box center [397, 404] width 734 height 29
